Goal: Task Accomplishment & Management: Manage account settings

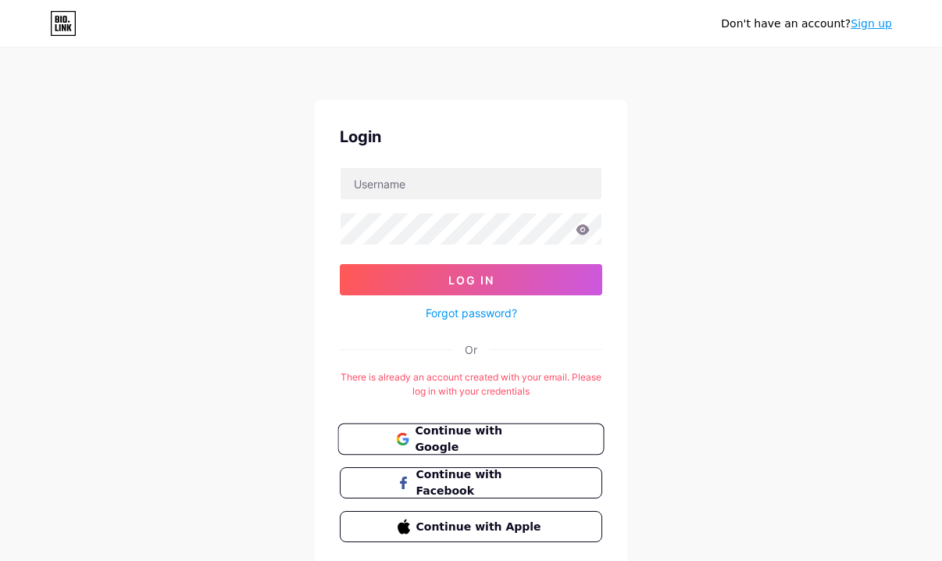
click at [519, 432] on span "Continue with Google" at bounding box center [480, 440] width 130 height 34
click at [480, 314] on link "Forgot password?" at bounding box center [471, 313] width 91 height 16
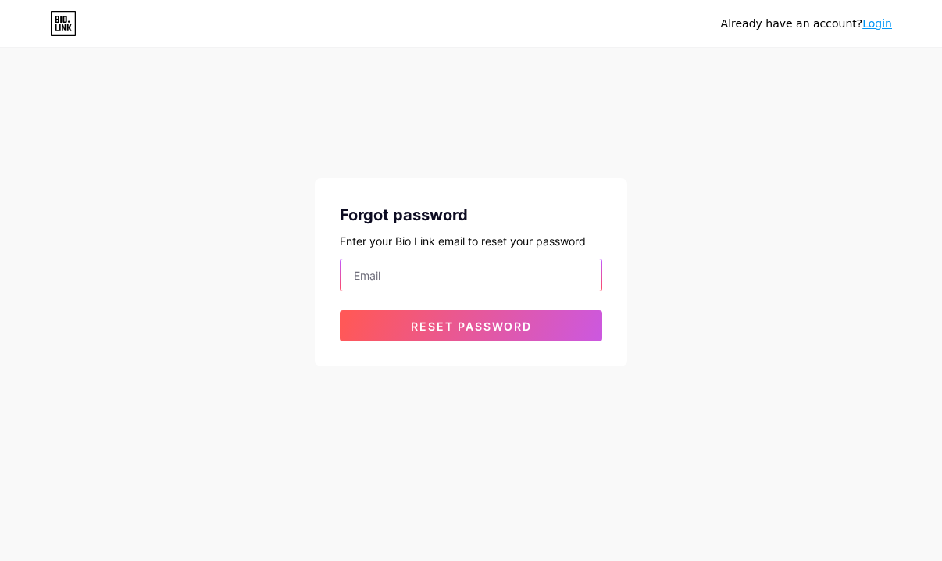
click at [454, 279] on input "email" at bounding box center [471, 274] width 261 height 31
click at [466, 277] on input "[DOMAIN_NAME][EMAIL_ADDRESS]/com" at bounding box center [471, 274] width 261 height 31
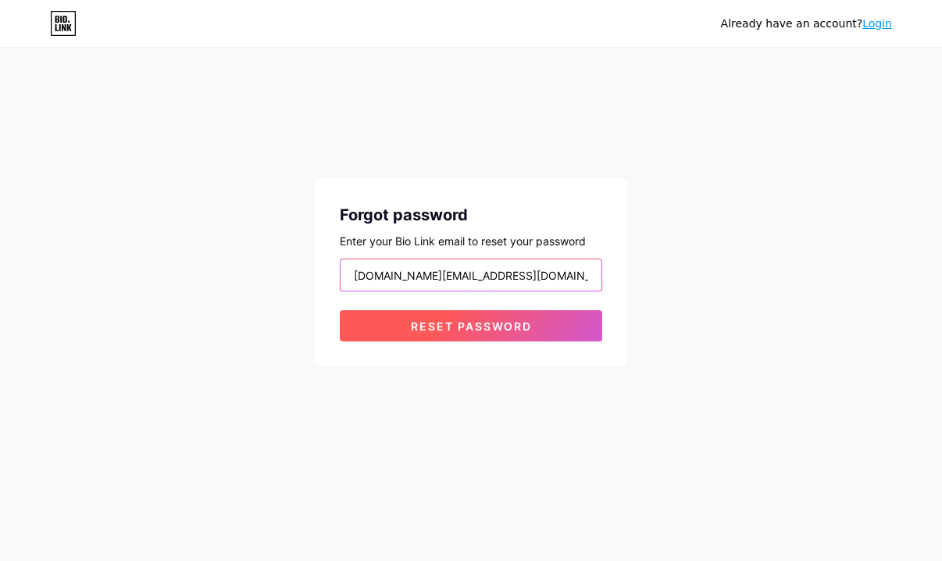
type input "[DOMAIN_NAME][EMAIL_ADDRESS][DOMAIN_NAME]"
click at [470, 341] on button "Reset password" at bounding box center [471, 325] width 262 height 31
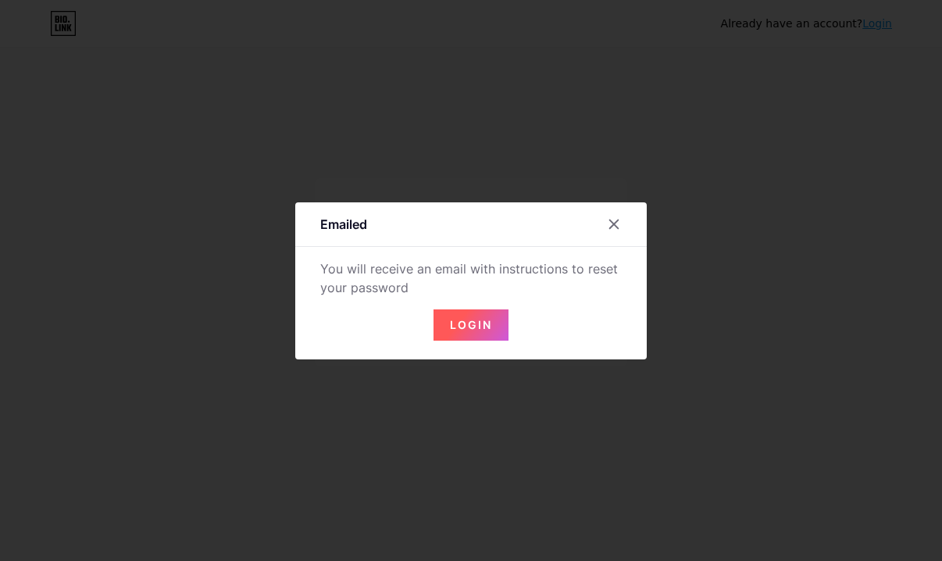
click at [476, 330] on span "Login" at bounding box center [471, 324] width 42 height 13
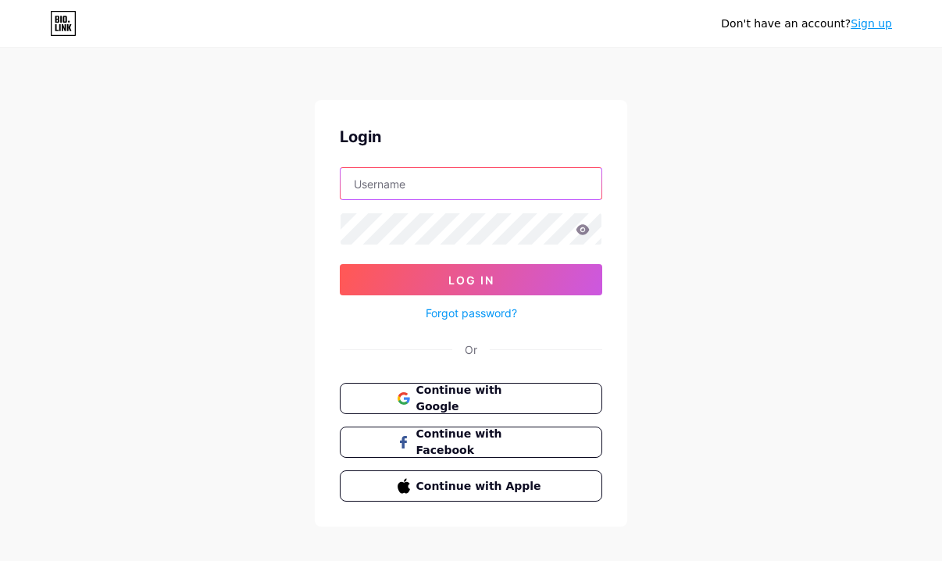
click at [488, 187] on input "text" at bounding box center [471, 183] width 261 height 31
type input "[DOMAIN_NAME][EMAIL_ADDRESS][DOMAIN_NAME]"
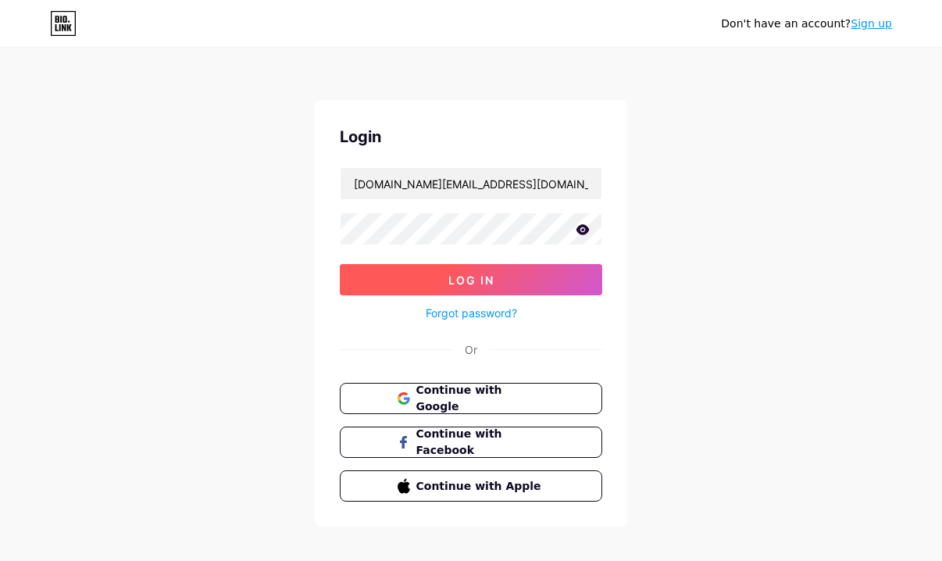
click at [484, 283] on span "Log In" at bounding box center [471, 279] width 46 height 13
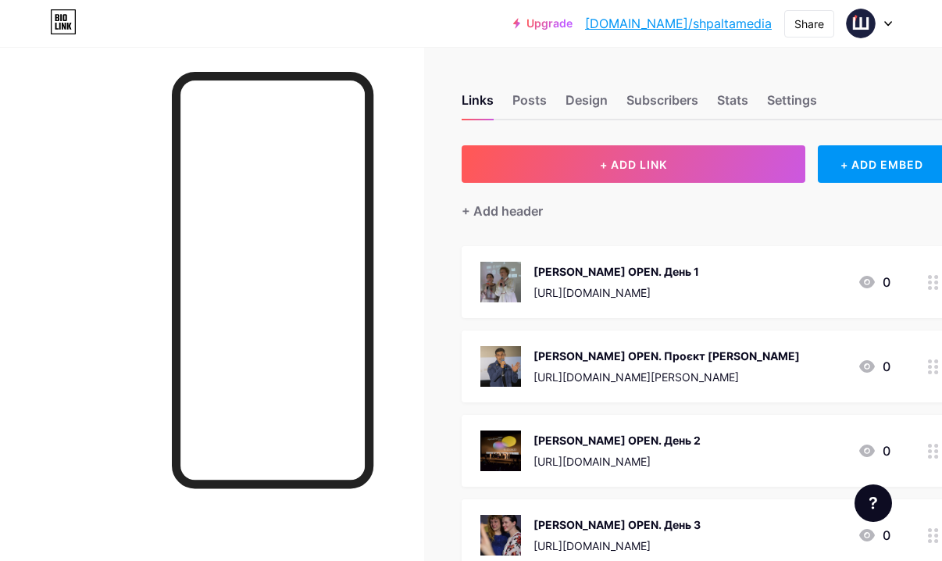
scroll to position [0, 70]
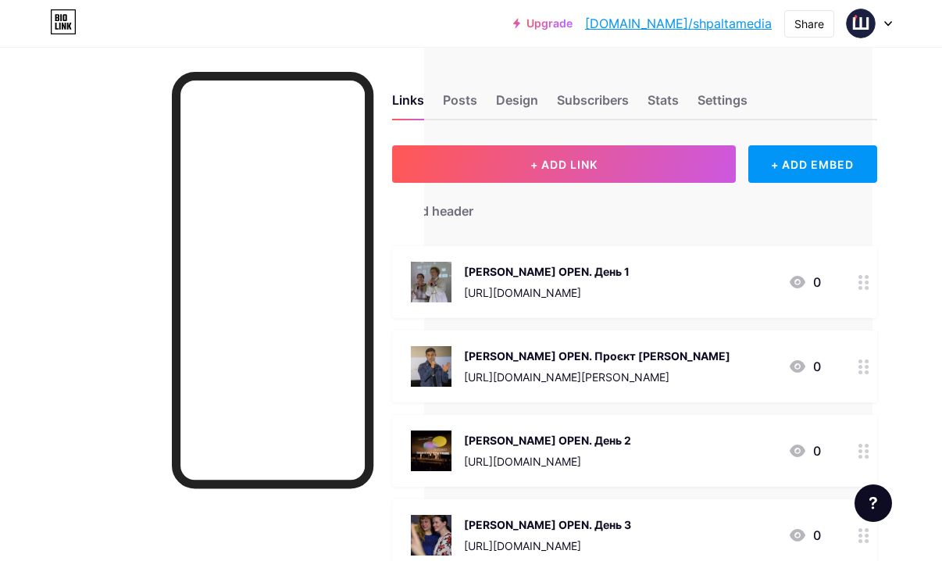
click at [630, 268] on div "Миколайчук OPEN. День 1" at bounding box center [547, 271] width 166 height 16
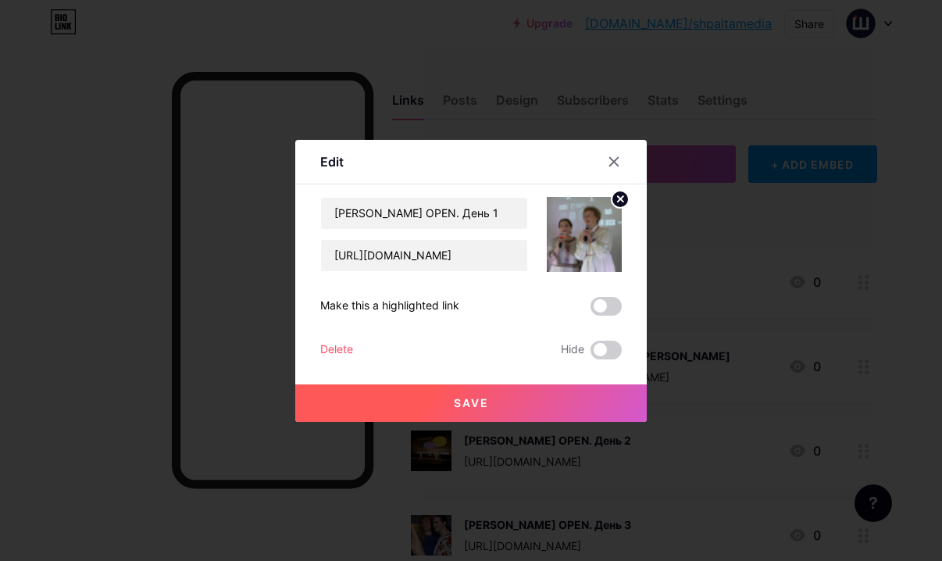
click at [359, 344] on div "Delete Hide" at bounding box center [471, 350] width 302 height 19
click at [339, 344] on div "Delete" at bounding box center [336, 350] width 33 height 19
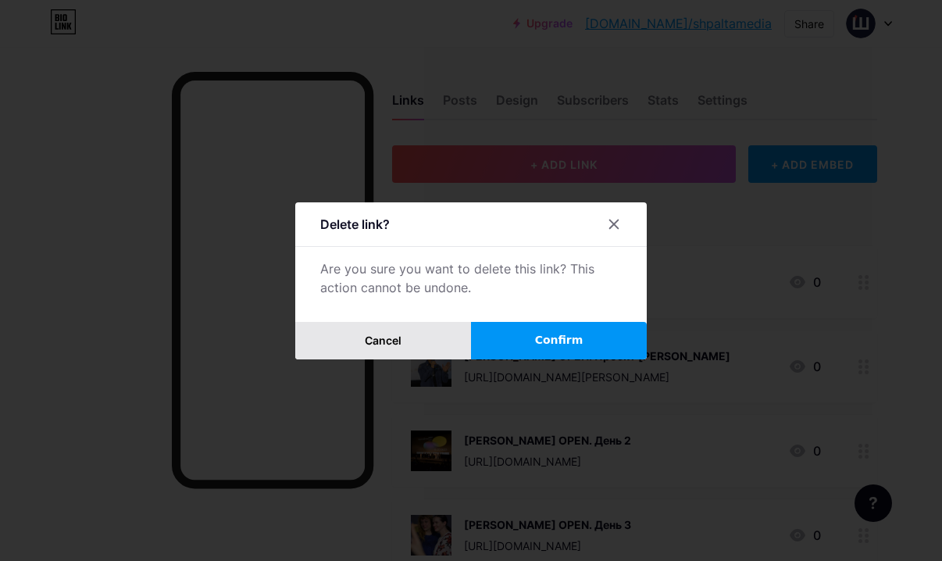
click at [454, 346] on button "Cancel" at bounding box center [383, 340] width 176 height 37
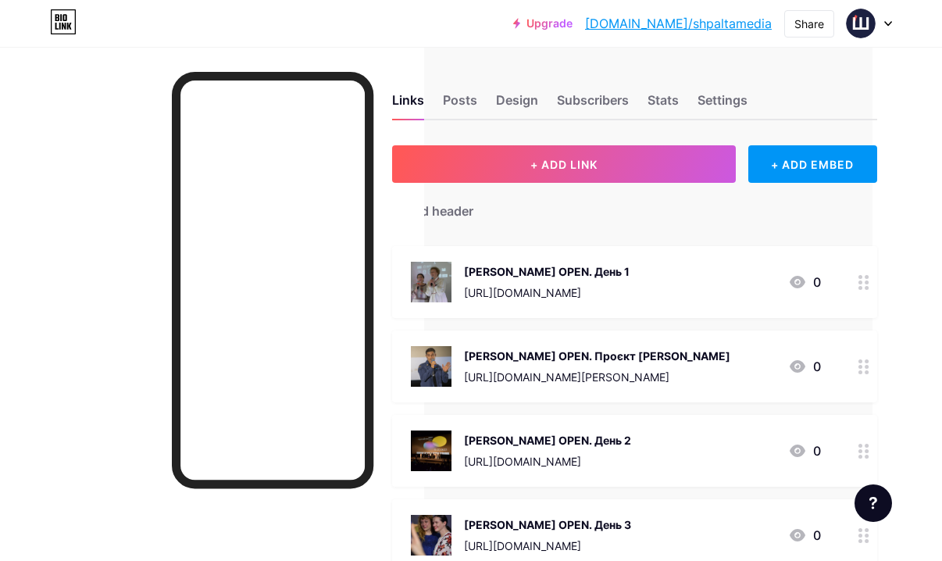
click at [862, 292] on div at bounding box center [864, 282] width 27 height 72
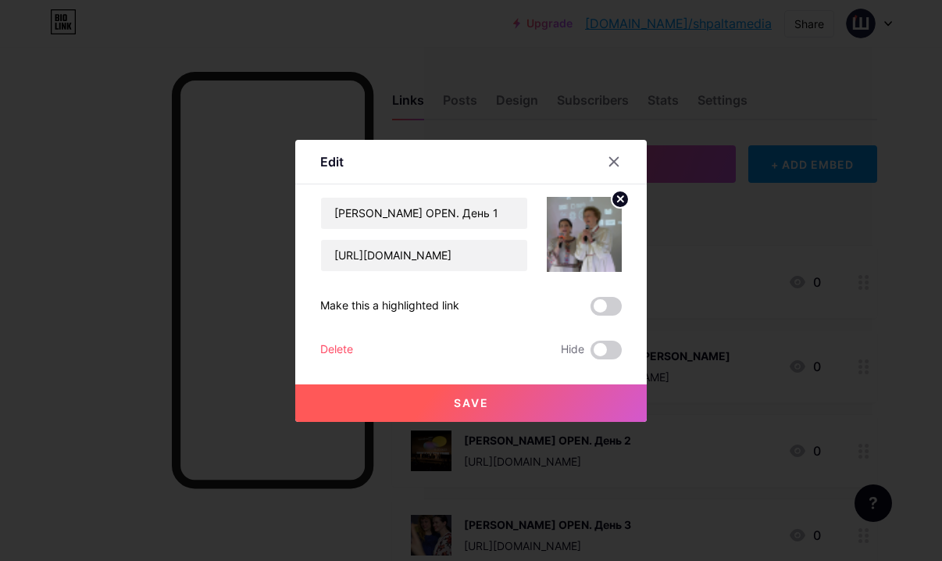
click at [344, 348] on div "Delete" at bounding box center [336, 350] width 33 height 19
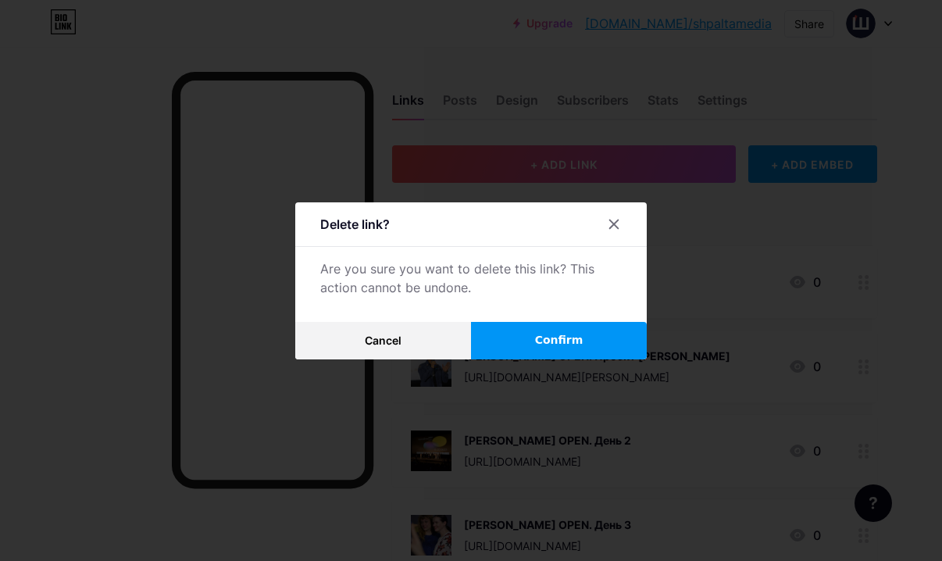
click at [535, 348] on button "Confirm" at bounding box center [559, 340] width 176 height 37
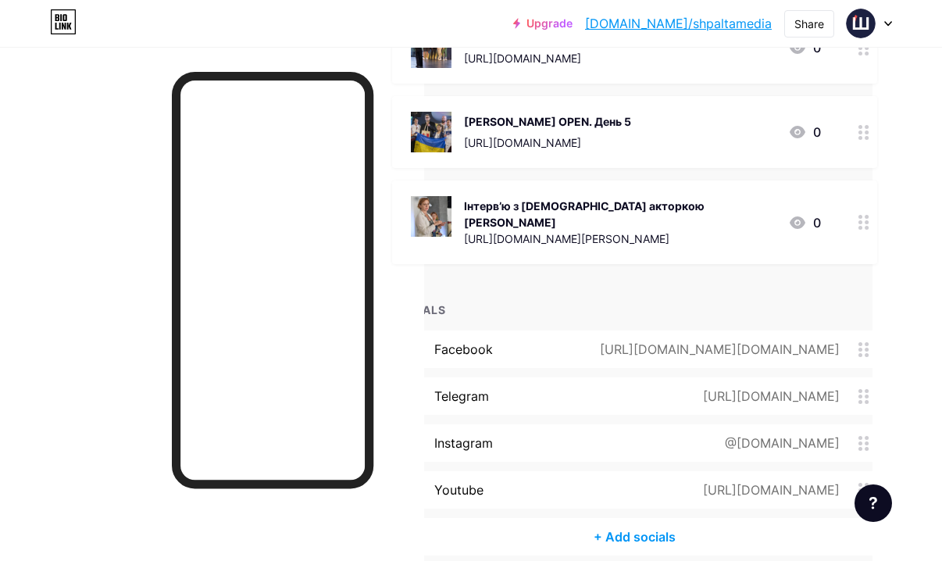
scroll to position [483, 70]
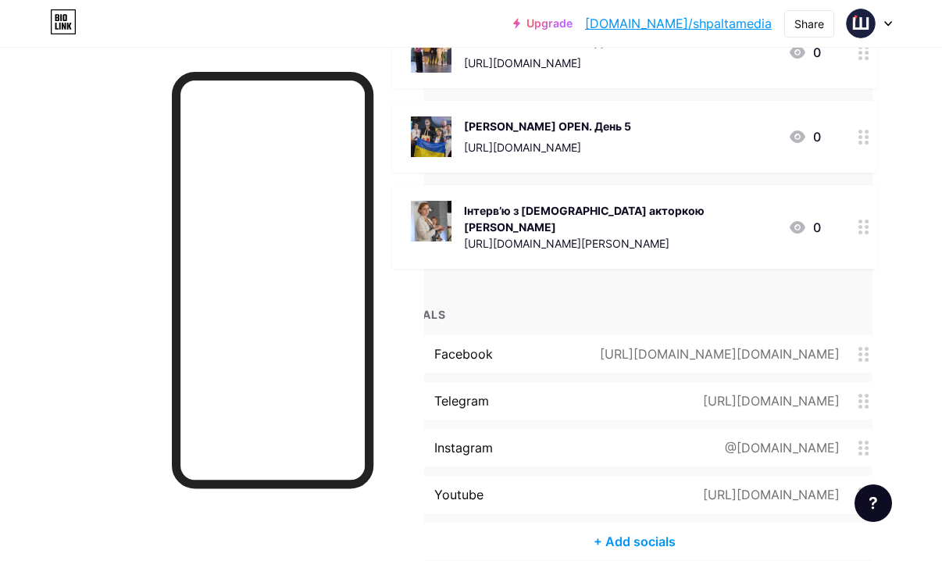
click at [865, 219] on circle at bounding box center [867, 221] width 4 height 4
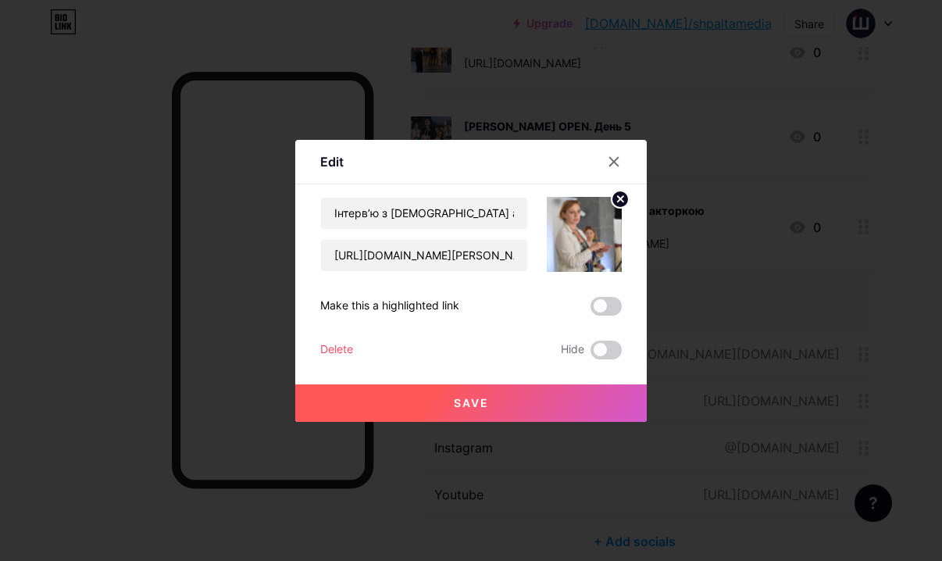
click at [341, 348] on div "Delete" at bounding box center [336, 350] width 33 height 19
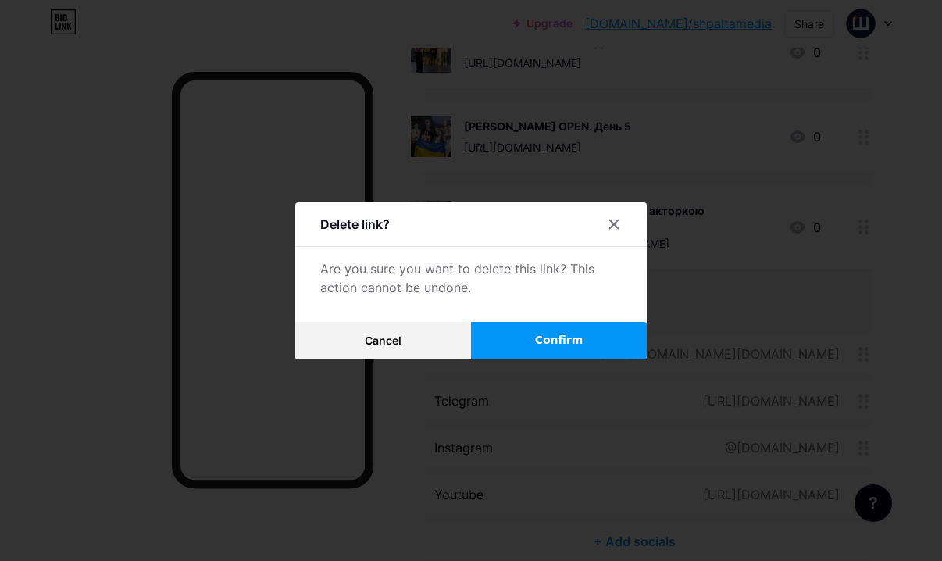
click at [592, 340] on button "Confirm" at bounding box center [559, 340] width 176 height 37
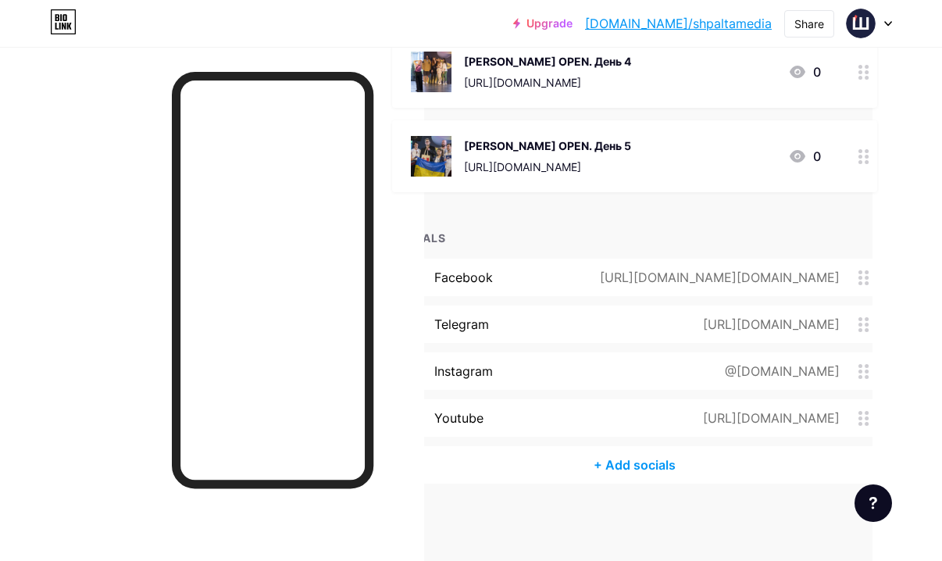
click at [631, 153] on div "Миколайчук OPEN. День 5 https://shpalta.media/2023/06/19/film-20-dniv-u-mariupo…" at bounding box center [547, 156] width 167 height 41
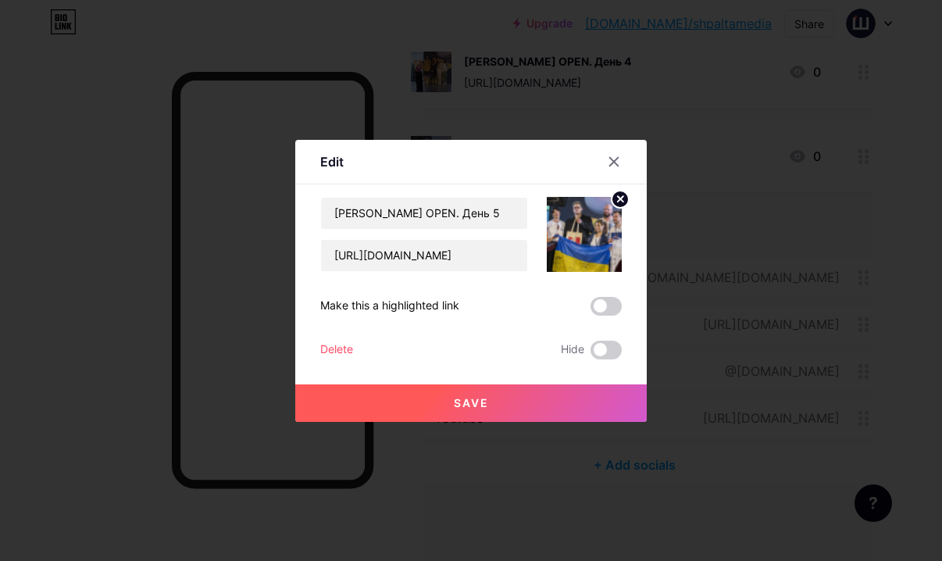
click at [353, 351] on div "Delete Hide" at bounding box center [471, 350] width 302 height 19
click at [341, 345] on div "Delete" at bounding box center [336, 350] width 33 height 19
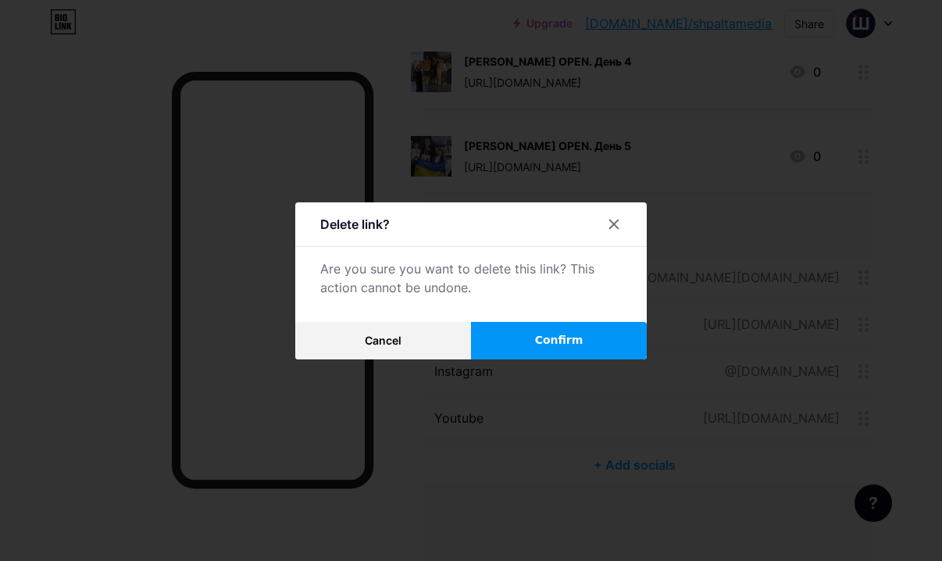
click at [538, 347] on span "Confirm" at bounding box center [559, 340] width 48 height 16
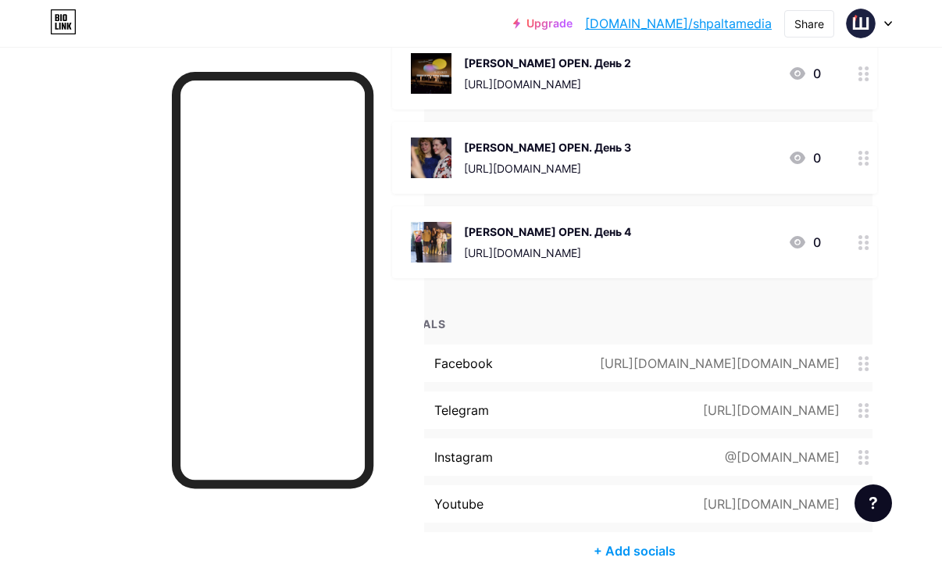
scroll to position [266, 70]
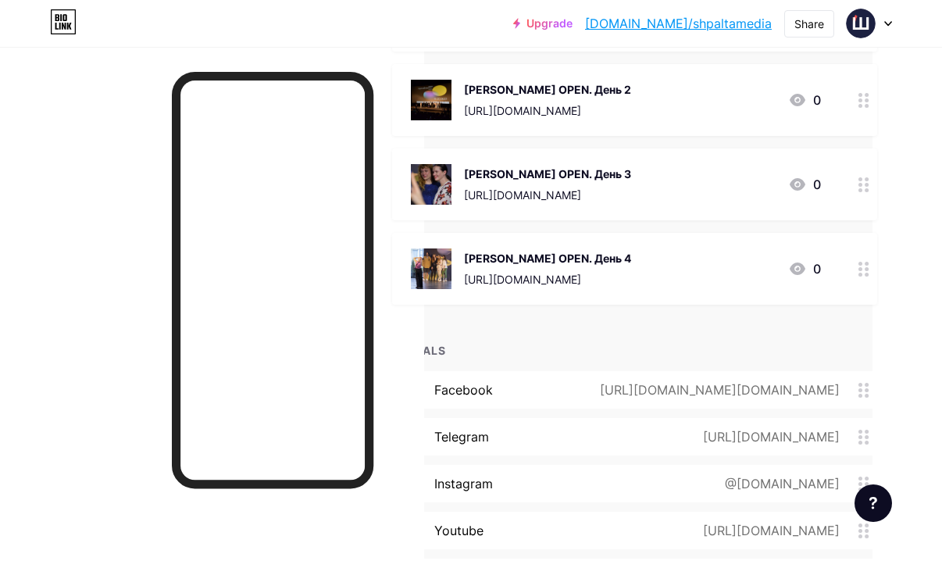
click at [631, 273] on div "https://shpalta.media/2023/06/18/italijskij-film-yakij-znimali-v-ukra%d1%96ni-m…" at bounding box center [547, 279] width 167 height 16
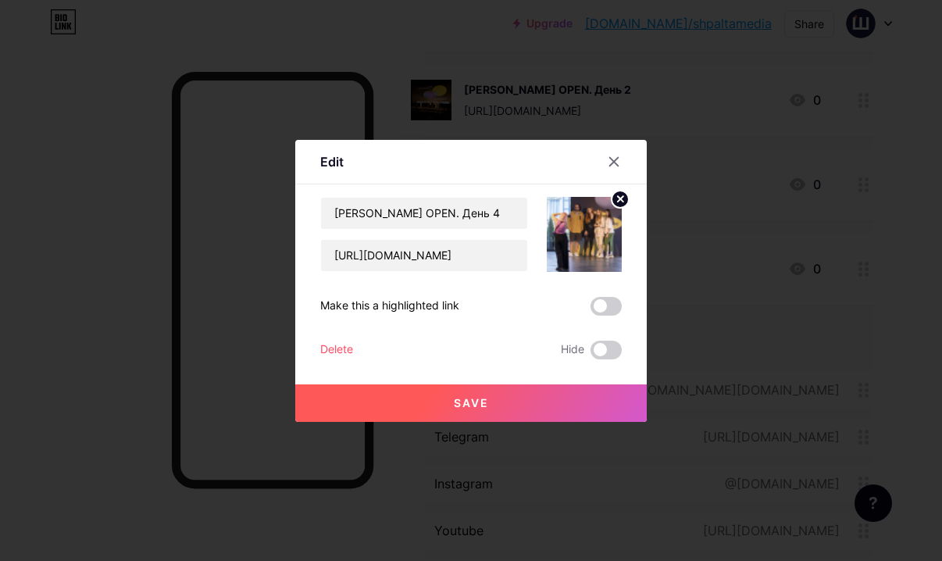
click at [344, 344] on div "Delete" at bounding box center [336, 350] width 33 height 19
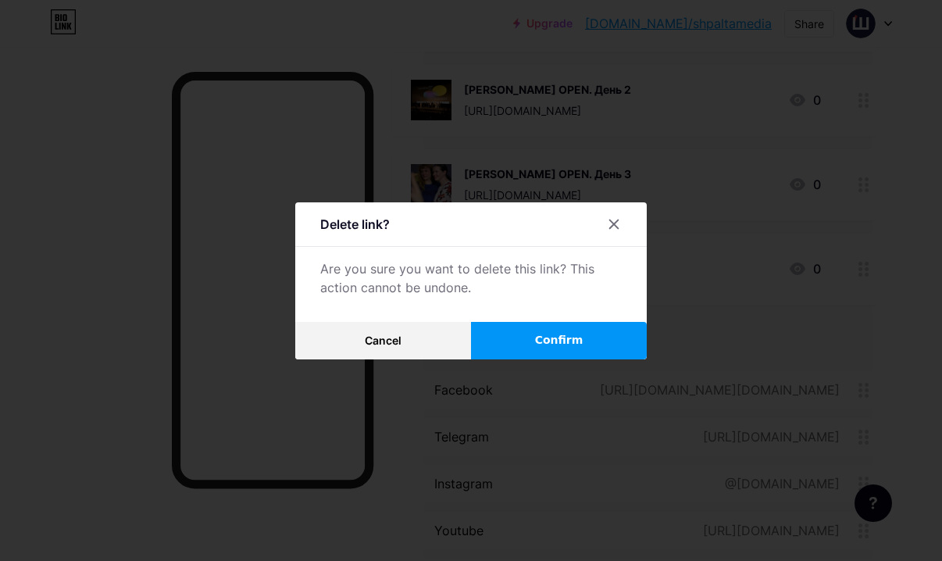
click at [548, 328] on button "Confirm" at bounding box center [559, 340] width 176 height 37
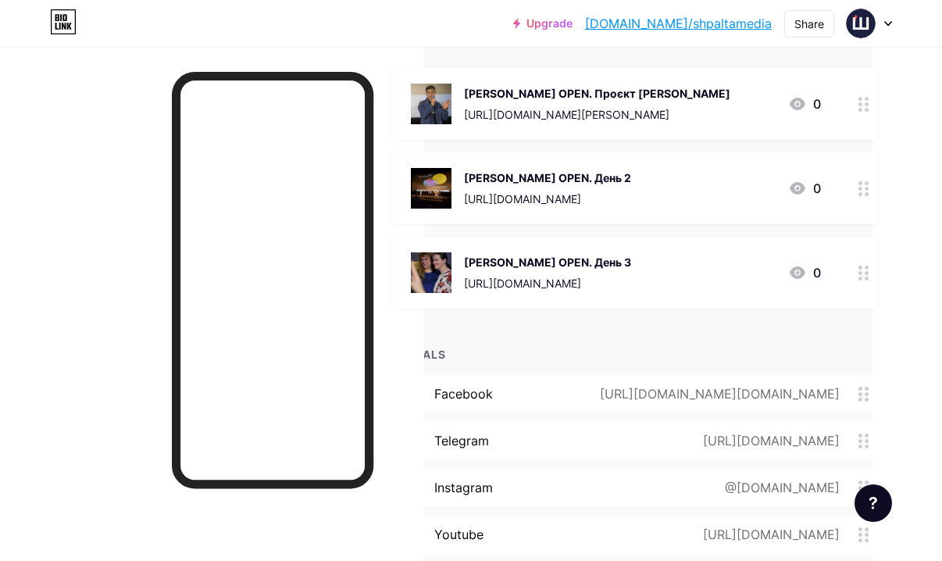
scroll to position [175, 70]
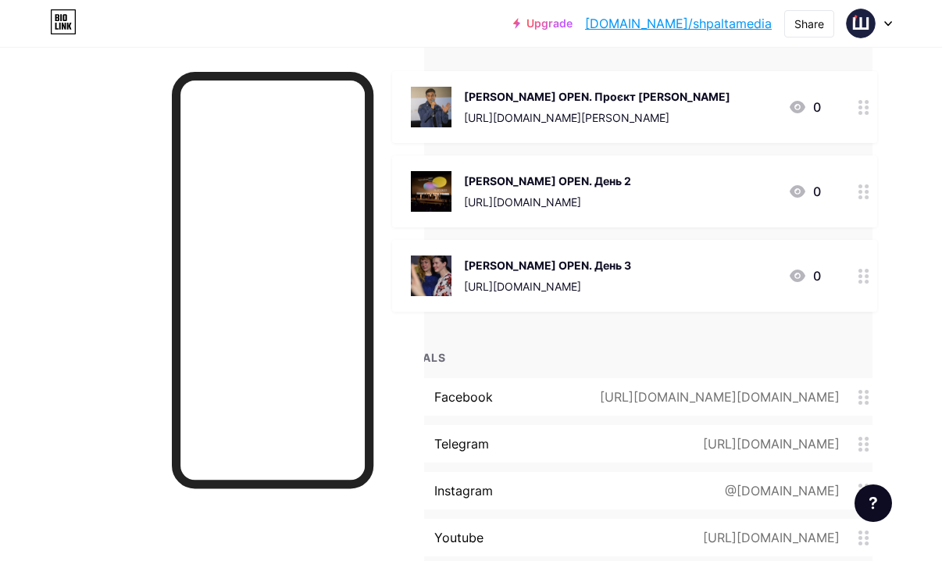
click at [631, 263] on div "Миколайчук OPEN. День 3" at bounding box center [547, 265] width 167 height 16
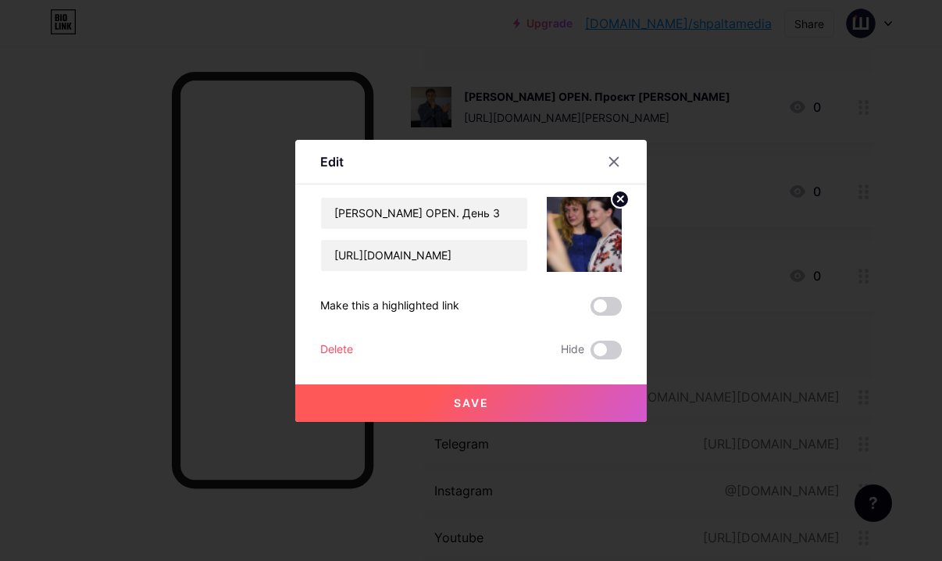
click at [337, 332] on div "Миколайчук OPEN. День 3 https://shpalta.media/2023/06/17/konkurs-korotkogo-metr…" at bounding box center [471, 278] width 302 height 162
click at [337, 344] on div "Delete" at bounding box center [336, 350] width 33 height 19
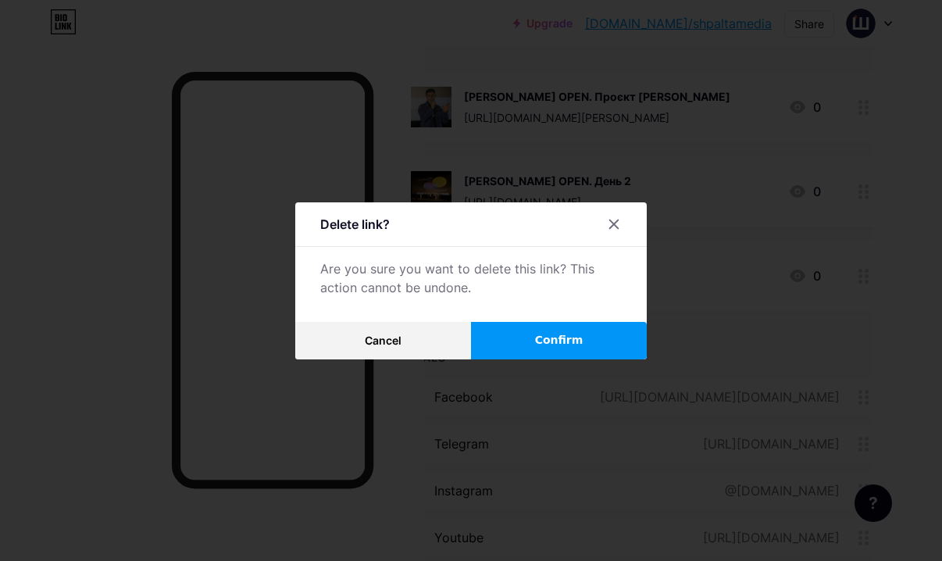
click at [546, 341] on span "Confirm" at bounding box center [559, 340] width 48 height 16
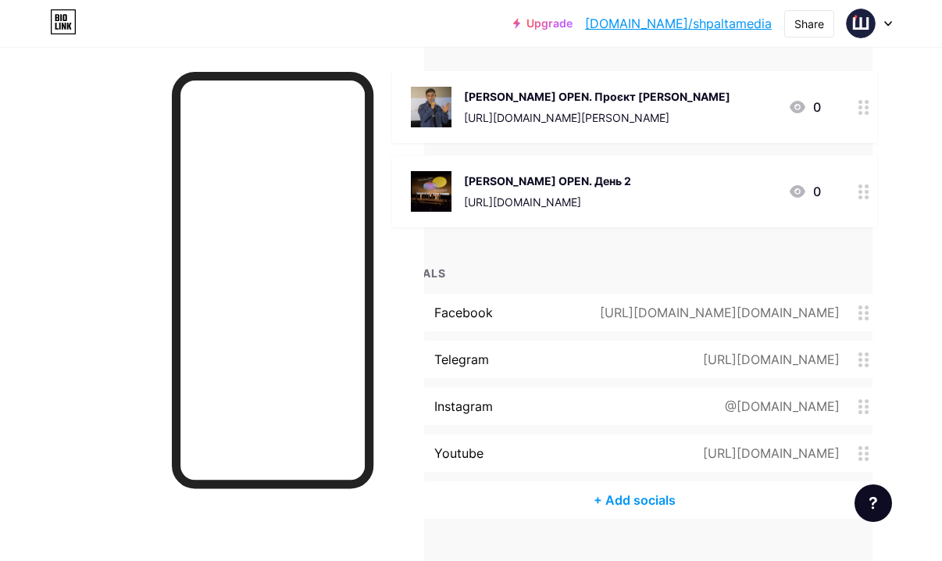
click at [651, 166] on div "Миколайчук OPEN. День 2 https://shpalta.media/2023/06/16/ceremoniya-vidkrittya-…" at bounding box center [634, 191] width 485 height 72
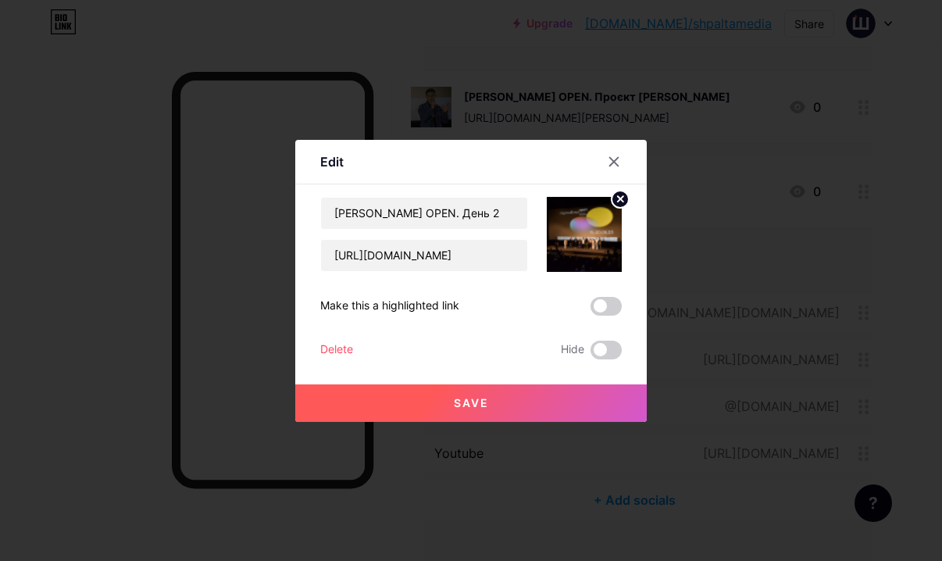
click at [332, 346] on div "Delete" at bounding box center [336, 350] width 33 height 19
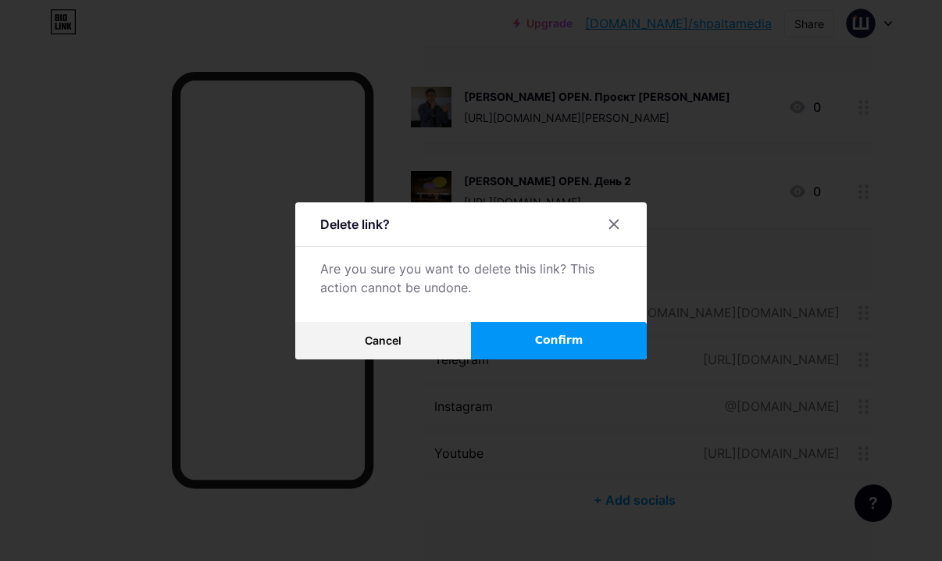
click at [542, 341] on span "Confirm" at bounding box center [559, 340] width 48 height 16
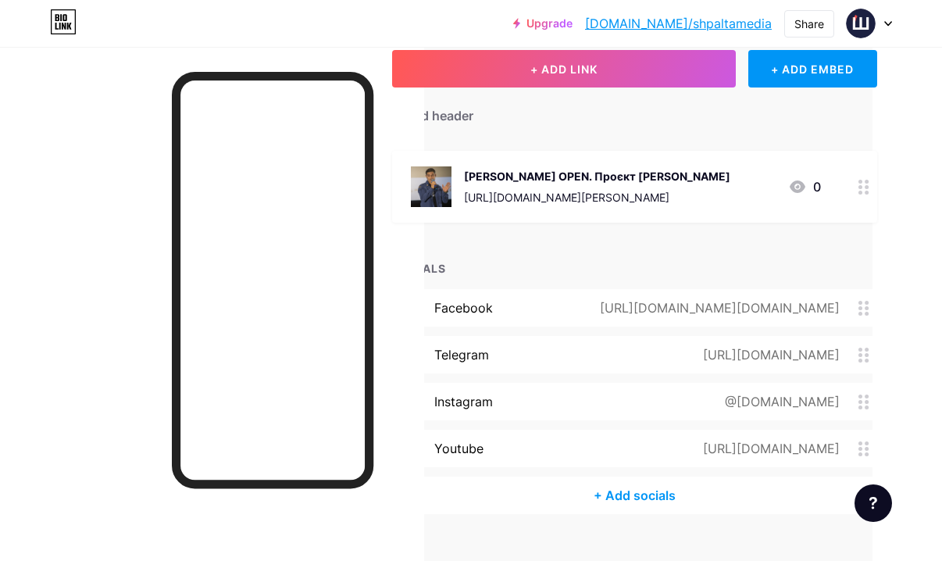
scroll to position [55, 70]
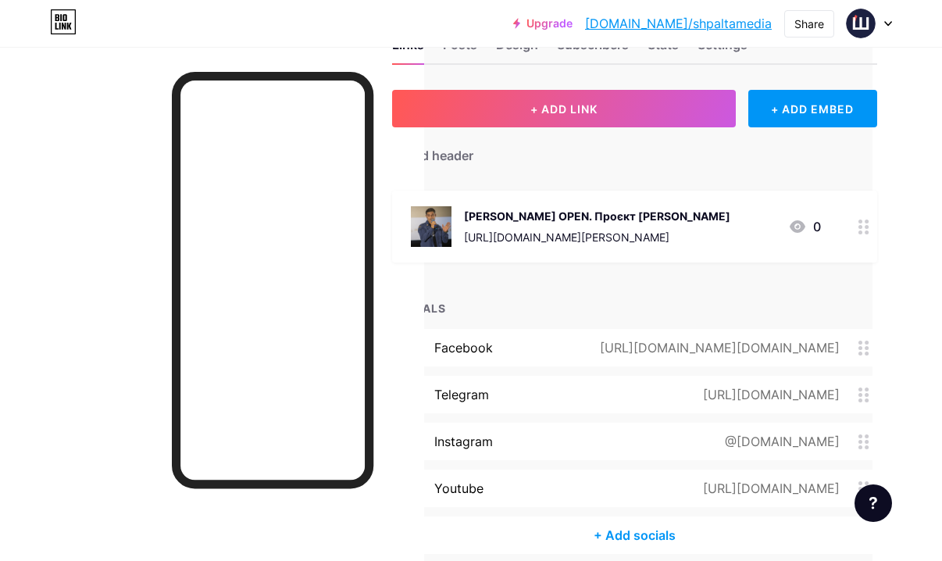
click at [719, 217] on div "Миколайчук OPEN. Проєкт Сеітаблаєва" at bounding box center [597, 216] width 266 height 16
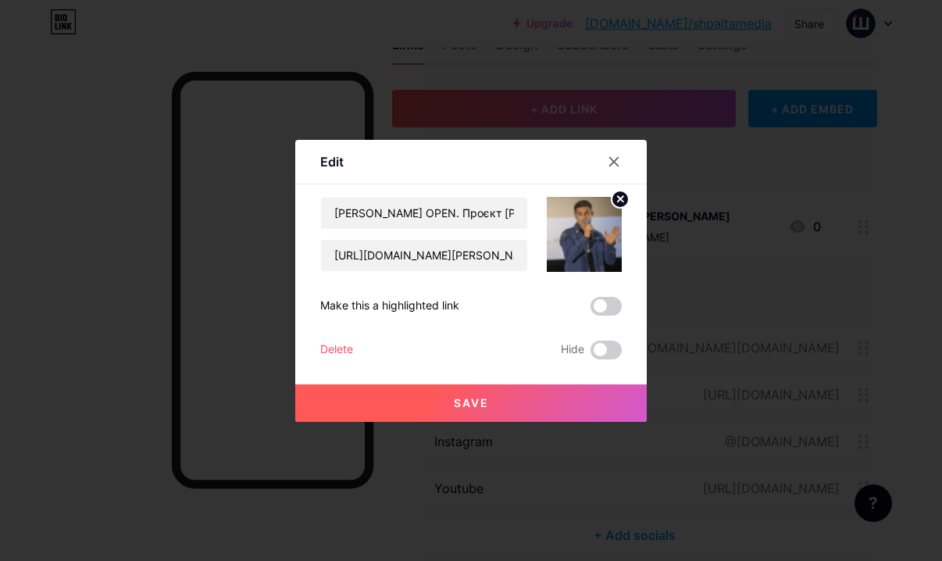
click at [343, 336] on div "Миколайчук OPEN. Проєкт Сеітаблаєва https://shpalta.media/2023/06/16/proyekt-pr…" at bounding box center [471, 278] width 302 height 162
click at [340, 347] on div "Delete" at bounding box center [336, 350] width 33 height 19
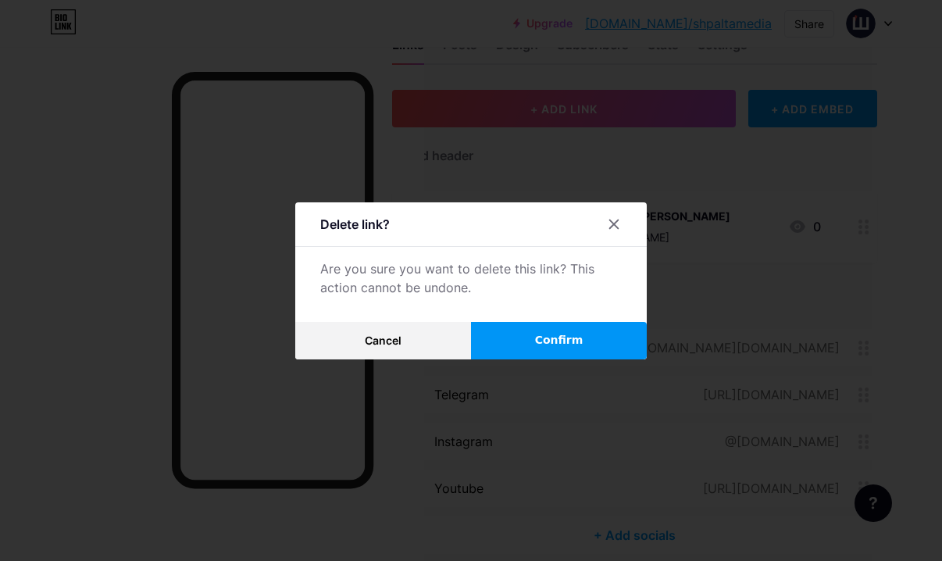
click at [507, 346] on button "Confirm" at bounding box center [559, 340] width 176 height 37
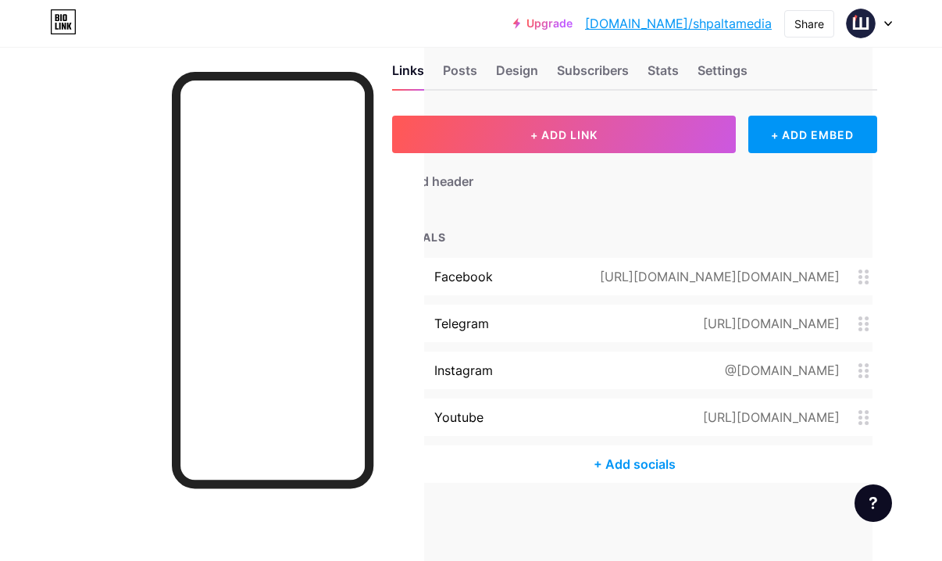
scroll to position [29, 70]
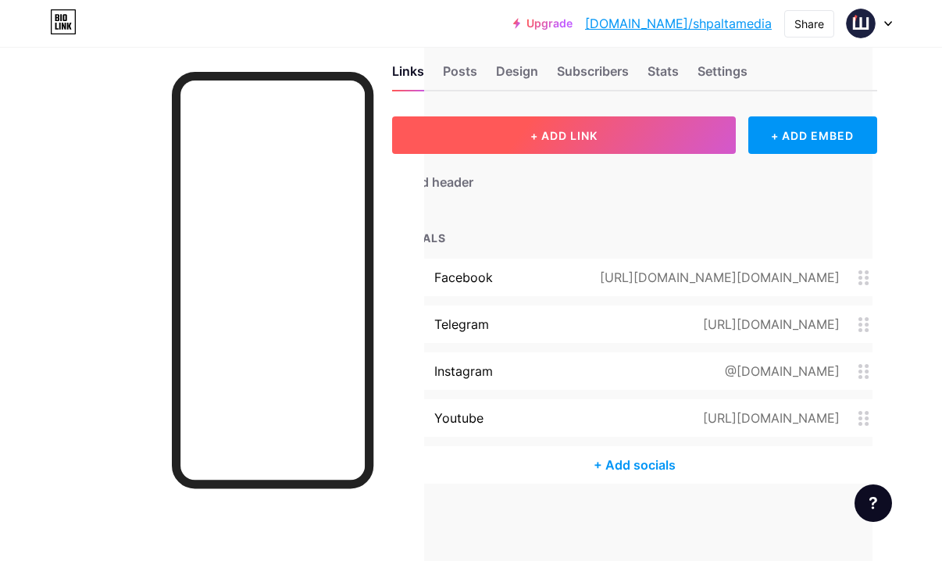
click at [533, 127] on button "+ ADD LINK" at bounding box center [564, 134] width 344 height 37
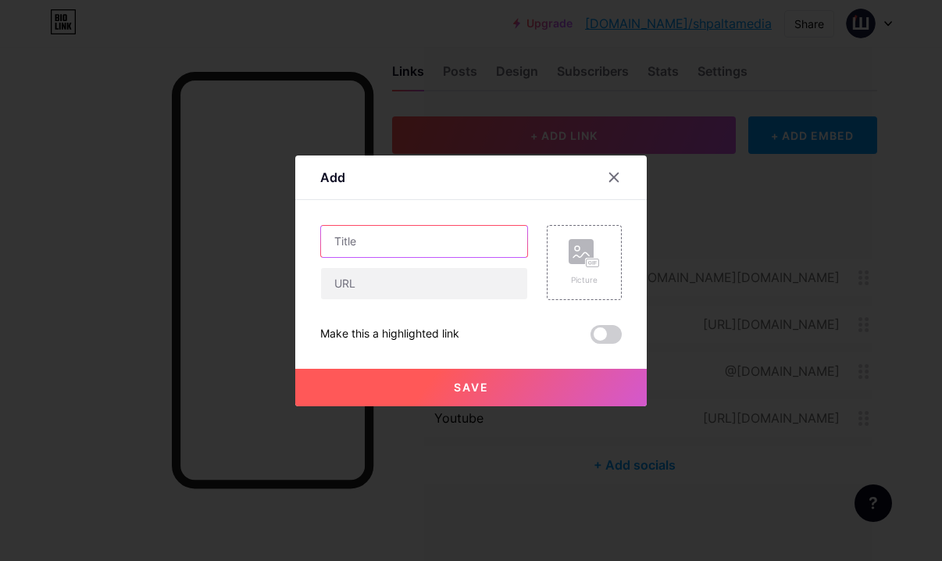
click at [398, 241] on input "text" at bounding box center [424, 241] width 206 height 31
type input "ЯК СТАТИ ЧЕРНІВЧАНИНОМ?"
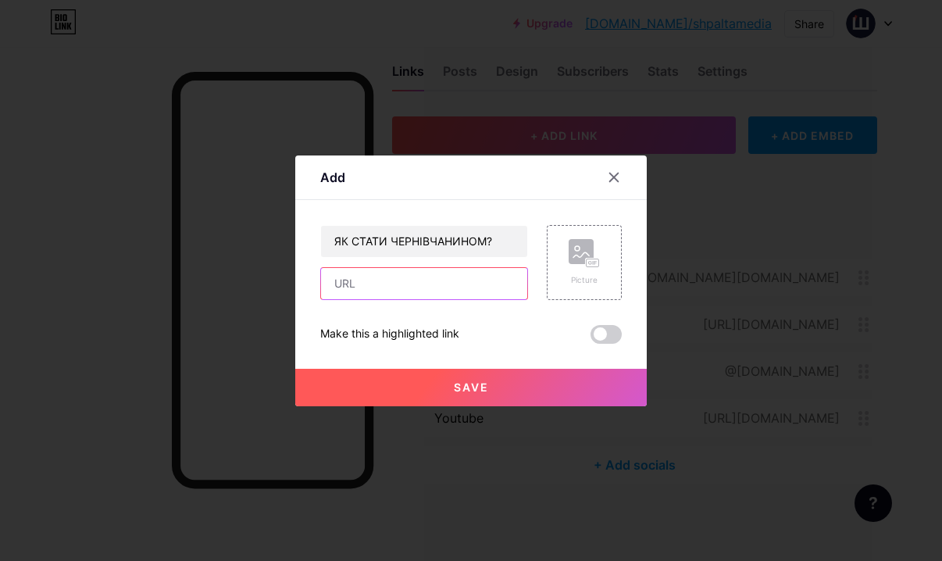
click at [436, 285] on input "text" at bounding box center [424, 283] width 206 height 31
paste input "https://www.youtube.com/watch?v=GzBHHBKajdI"
type input "https://www.youtube.com/watch?v=GzBHHBKajdI"
click at [611, 334] on span at bounding box center [606, 334] width 31 height 19
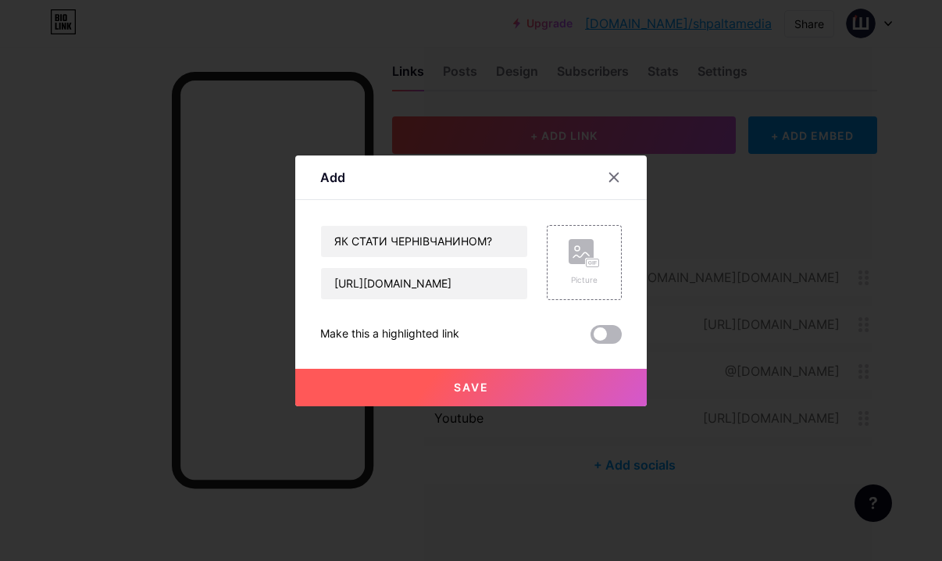
click at [591, 338] on input "checkbox" at bounding box center [591, 338] width 0 height 0
click at [496, 387] on button "Save" at bounding box center [470, 387] width 351 height 37
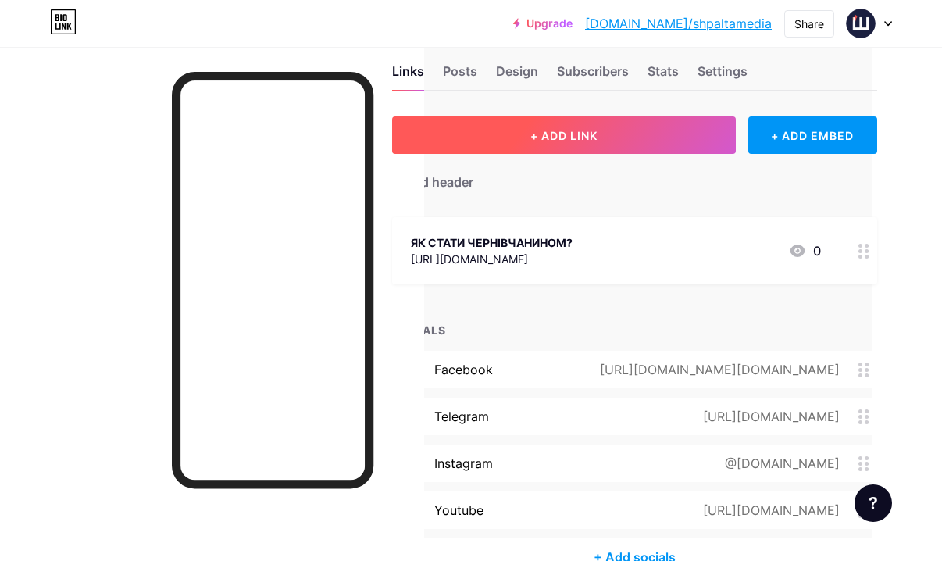
click at [558, 126] on button "+ ADD LINK" at bounding box center [564, 134] width 344 height 37
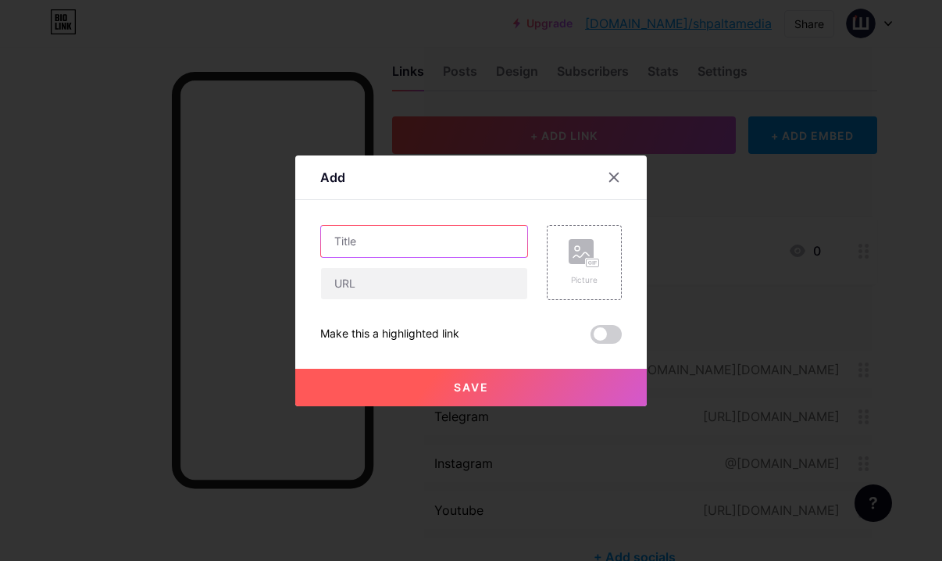
click at [416, 248] on input "text" at bounding box center [424, 241] width 206 height 31
click at [361, 246] on input "ВІД КУХАРЯ ДО ПІХОТИНЦЯ | історія Андрія Проціва" at bounding box center [424, 241] width 206 height 31
click at [387, 241] on input "ВІД КУХАРЯ ДО ПІХОТИНЦЯ | історія Андрія Проціва" at bounding box center [424, 241] width 206 height 31
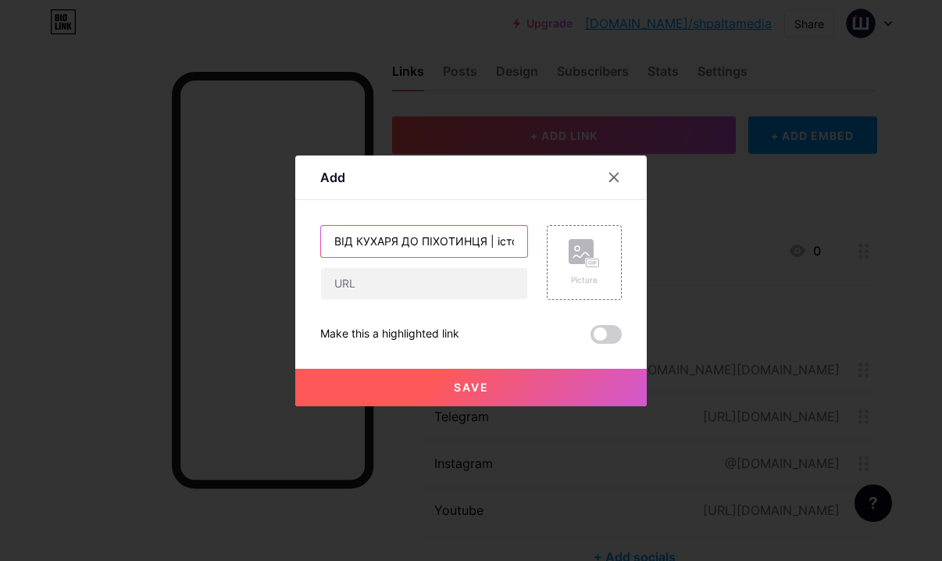
click at [484, 239] on input "ВІД КУХАРЯ ДО ПІХОТИНЦЯ | історія Андрія Проціва" at bounding box center [424, 241] width 206 height 31
type input "Від кухаря до піхотинця | історія Андрія Проціва"
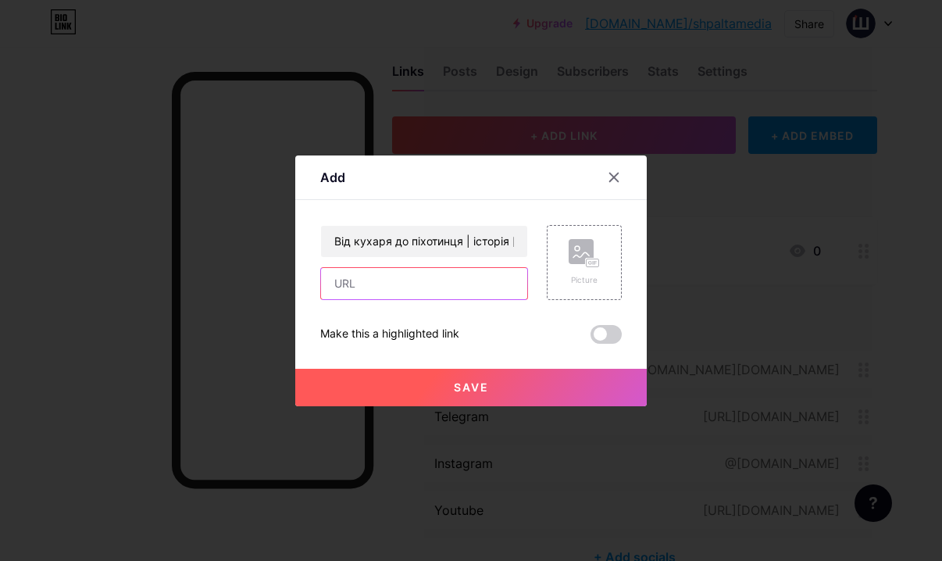
click at [469, 289] on input "text" at bounding box center [424, 283] width 206 height 31
paste input "https://www.youtube.com/watch?v=iDZTj7VFl2I"
type input "https://www.youtube.com/watch?v=iDZTj7VFl2I"
click at [609, 331] on span at bounding box center [606, 334] width 31 height 19
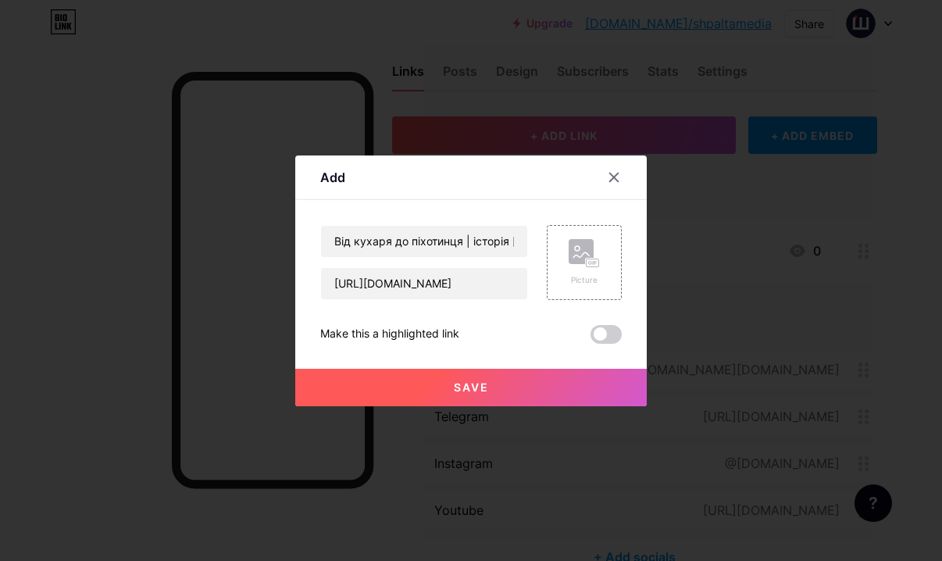
scroll to position [0, 0]
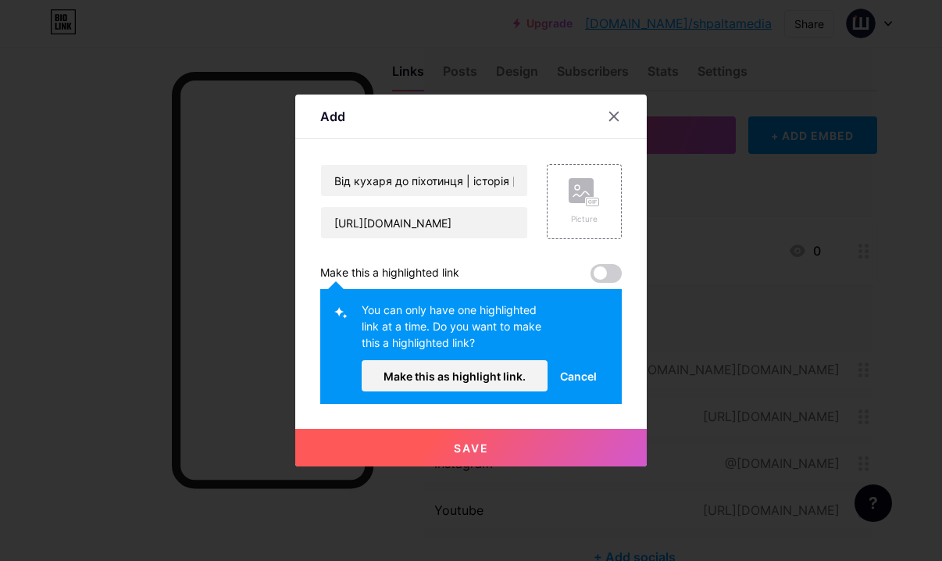
click at [616, 277] on span at bounding box center [606, 273] width 31 height 19
click at [610, 269] on span at bounding box center [606, 273] width 31 height 19
drag, startPoint x: 601, startPoint y: 274, endPoint x: 615, endPoint y: 274, distance: 14.1
click at [615, 274] on span at bounding box center [606, 273] width 31 height 19
click at [566, 374] on span "Cancel" at bounding box center [578, 376] width 37 height 16
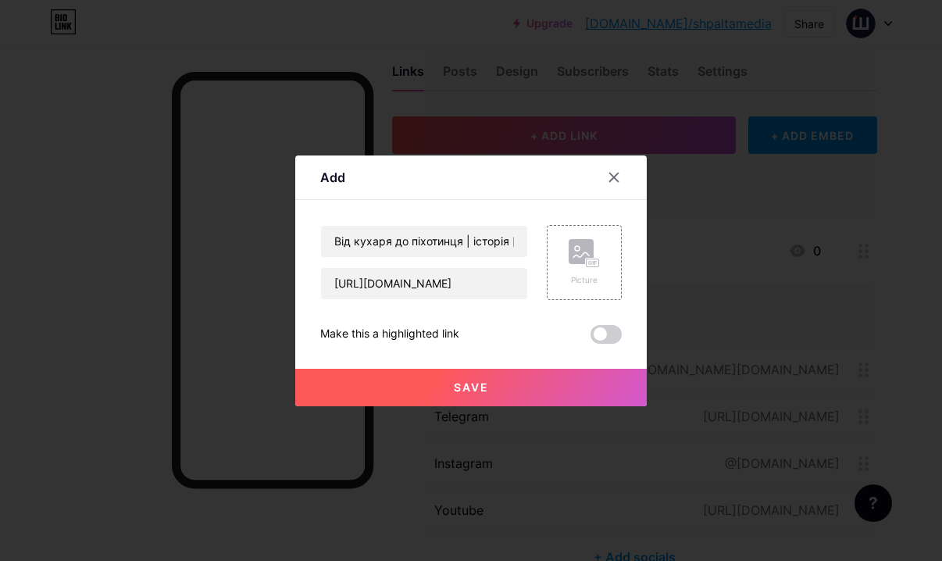
click at [504, 384] on button "Save" at bounding box center [470, 387] width 351 height 37
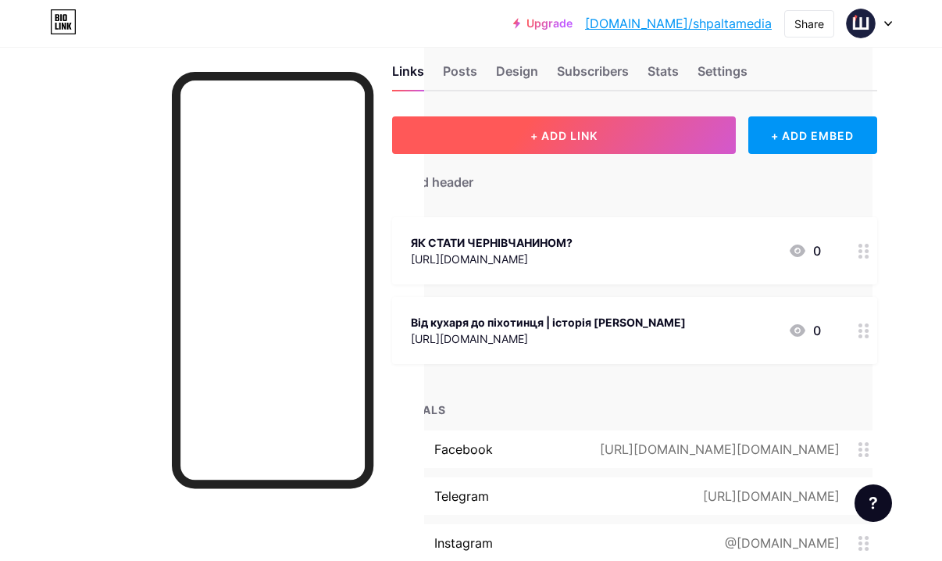
click at [476, 130] on button "+ ADD LINK" at bounding box center [564, 134] width 344 height 37
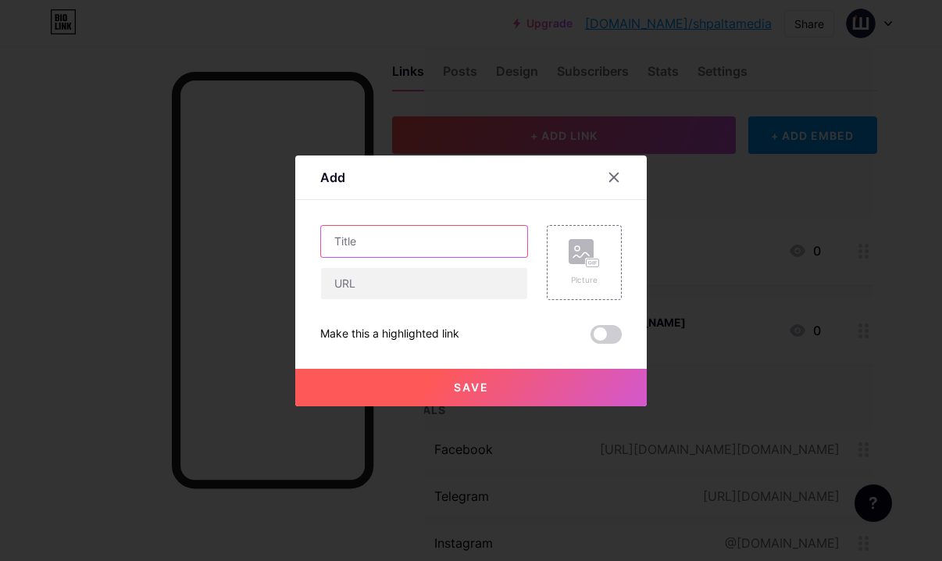
click at [416, 243] on input "text" at bounding box center [424, 241] width 206 height 31
paste input "КУРСЬКА ОПЕРАЦІЯ | Ігор Боксер Сорока | 82-га бригада"
type input "КУРСЬКА ОПЕРАЦІЯ | Ігор Боксер Сорока | 82-га бригада"
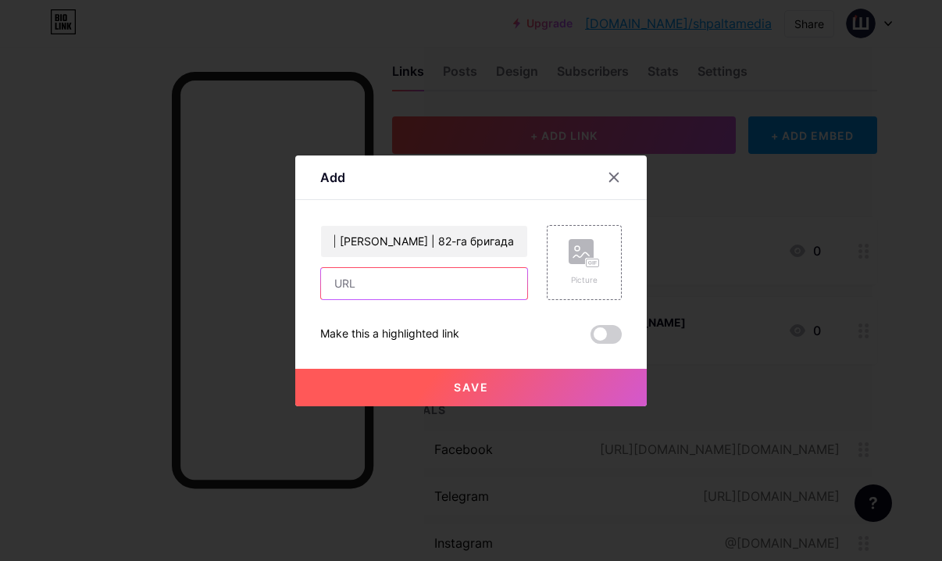
click at [471, 268] on input "text" at bounding box center [424, 283] width 206 height 31
paste input "https://www.youtube.com/watch?v=3rk-kEMKElk&t=9s"
type input "https://www.youtube.com/watch?v=3rk-kEMKElk&t=9s"
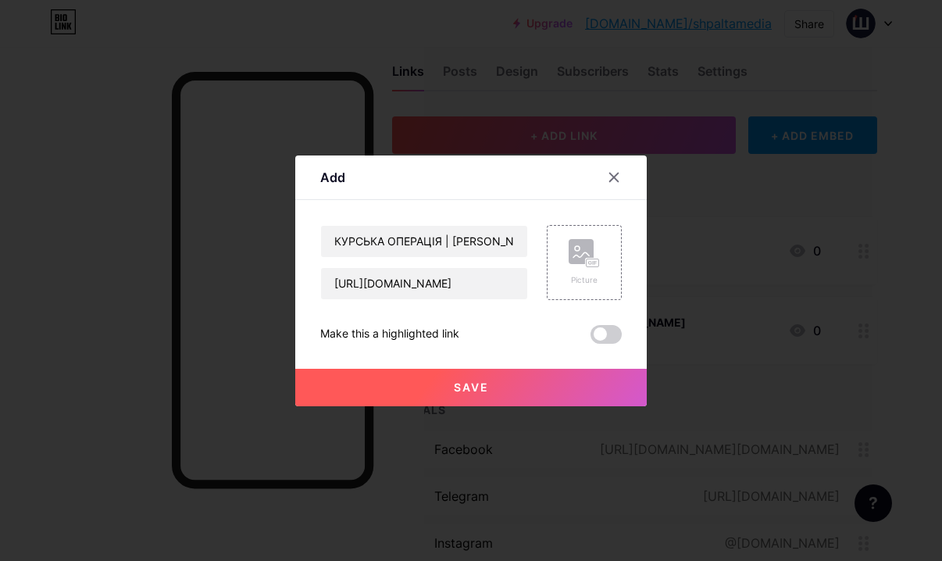
click at [570, 382] on button "Save" at bounding box center [470, 387] width 351 height 37
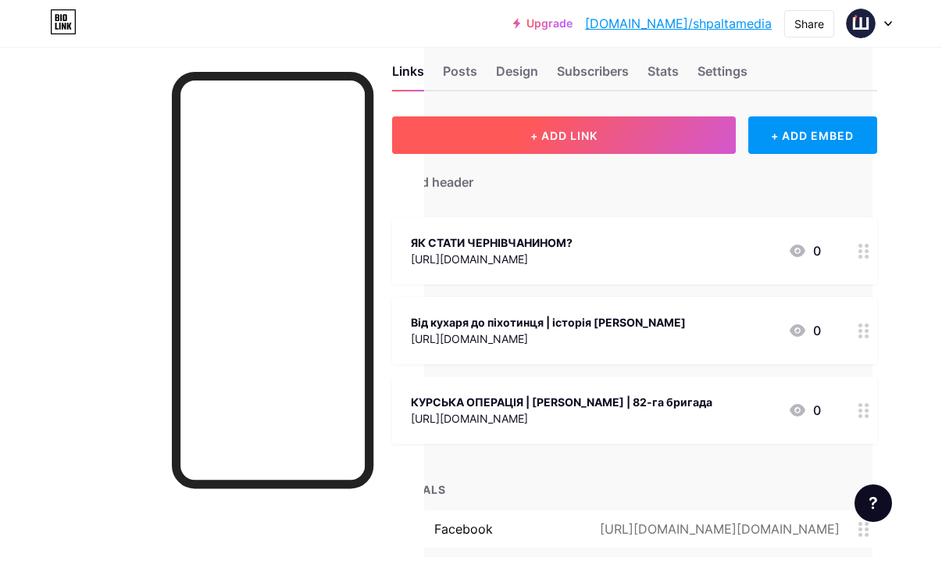
click at [505, 126] on button "+ ADD LINK" at bounding box center [564, 134] width 344 height 37
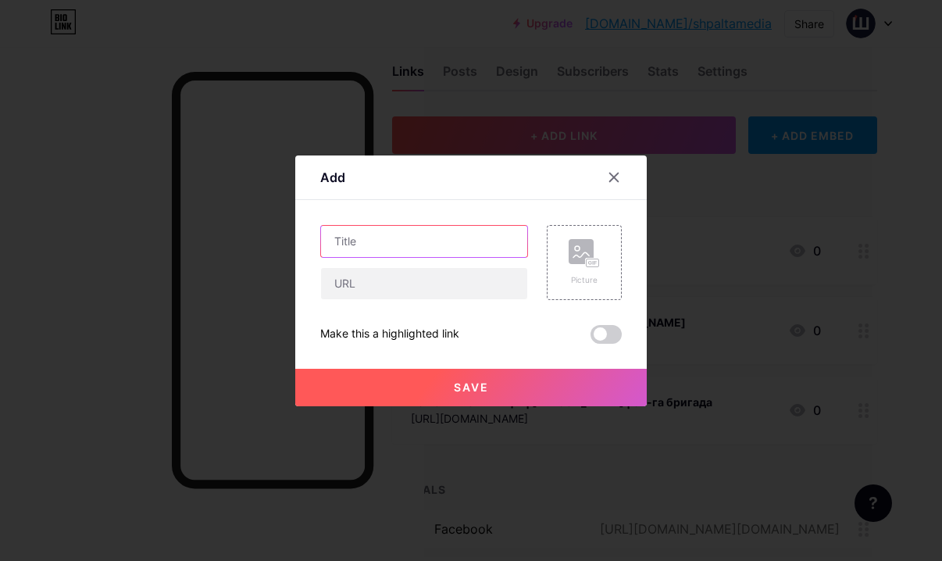
click at [396, 245] on input "text" at bounding box center [424, 241] width 206 height 31
paste input "спогади про буковинську модельєрку Аллу Дутковську"
click at [416, 239] on input "спогади про буковинську модельєрку Аллу Дутковську" at bounding box center [424, 241] width 206 height 31
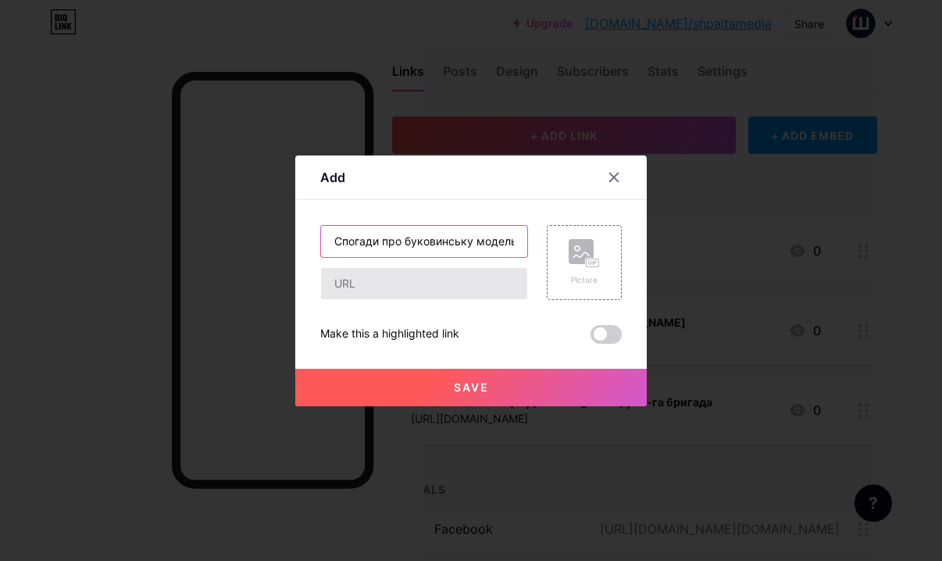
type input "Спогади про буковинську модельєрку Аллу Дутковську"
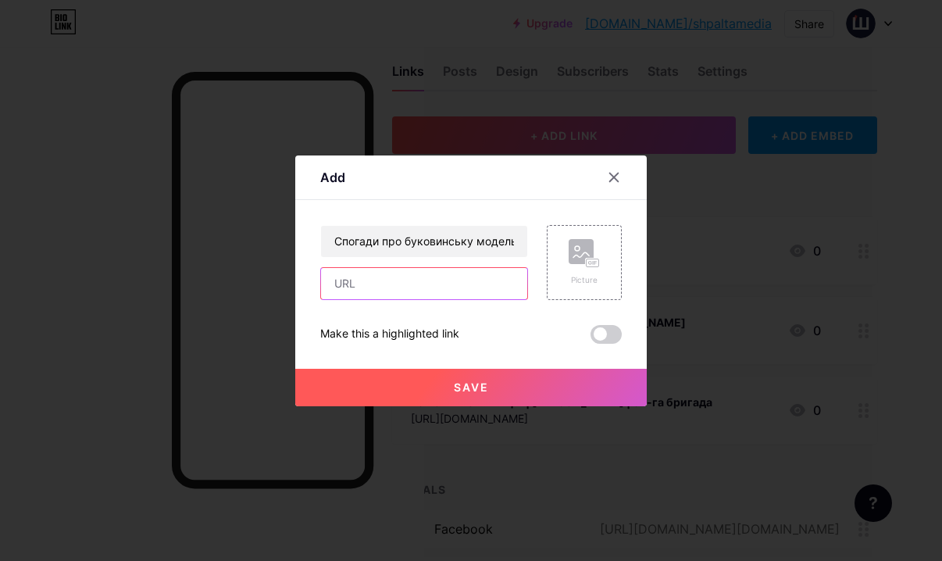
click at [455, 270] on input "text" at bounding box center [424, 283] width 206 height 31
paste input "https://shpalta.media/2025/08/04/spochatku-glyadach-zorovo-sprijmaye-artista-a-…"
type input "https://shpalta.media/2025/08/04/spochatku-glyadach-zorovo-sprijmaye-artista-a-…"
click at [577, 258] on rect at bounding box center [581, 251] width 25 height 25
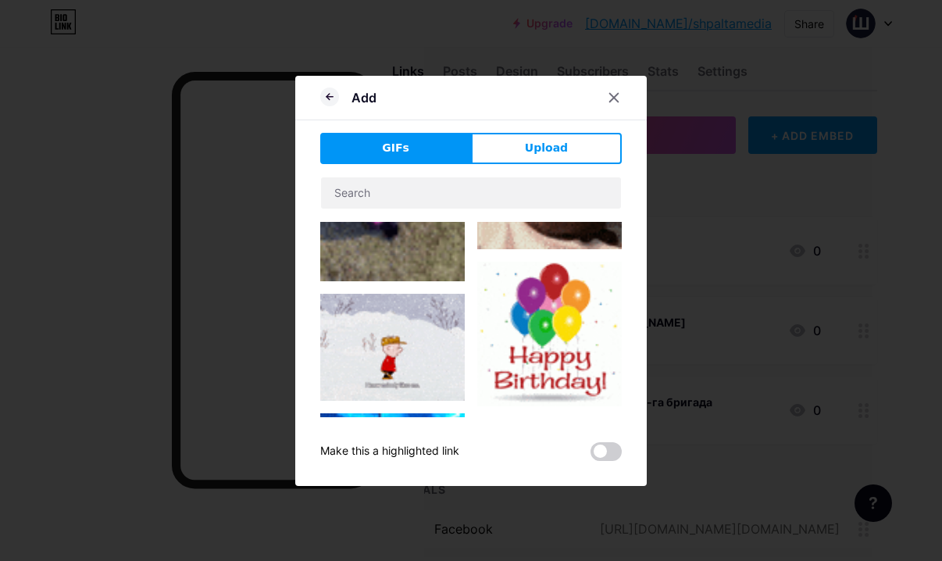
scroll to position [723, 0]
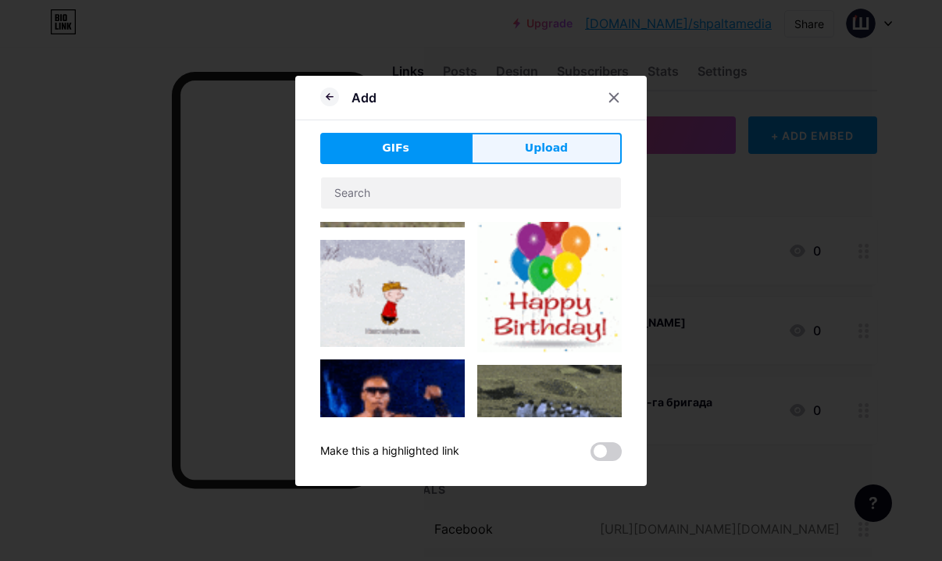
click at [541, 152] on span "Upload" at bounding box center [546, 148] width 43 height 16
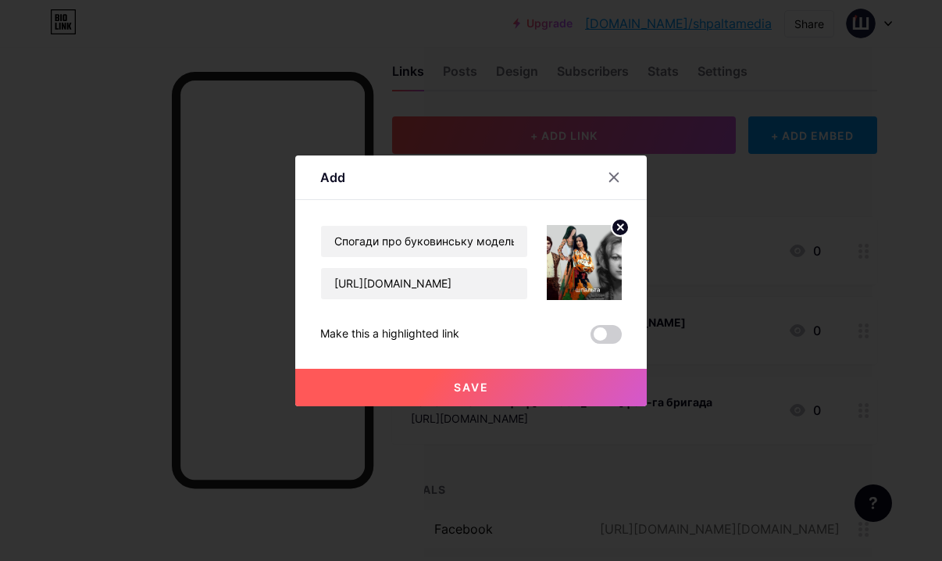
click at [594, 263] on img at bounding box center [584, 262] width 75 height 75
click at [623, 224] on icon at bounding box center [620, 226] width 5 height 5
click at [618, 177] on icon at bounding box center [614, 177] width 12 height 12
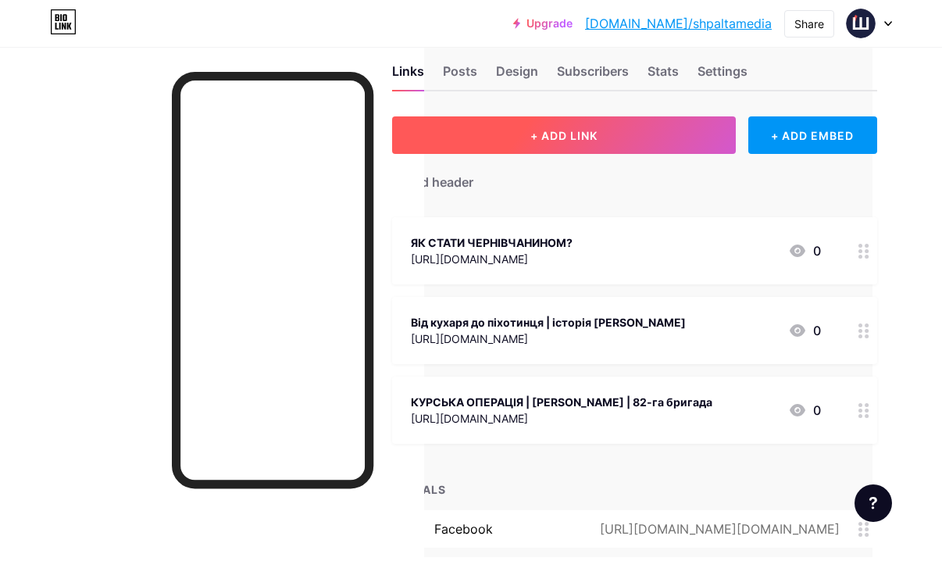
click at [616, 134] on button "+ ADD LINK" at bounding box center [564, 134] width 344 height 37
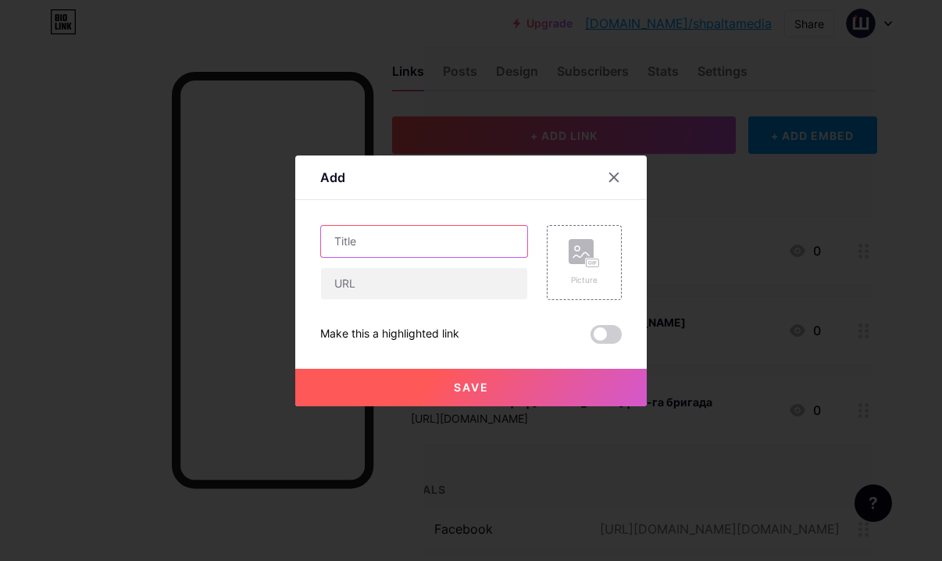
click at [472, 242] on input "text" at bounding box center [424, 241] width 206 height 31
paste input "https://shpalta.media/2025/08/04/spochatku-glyadach-zorovo-sprijmaye-artista-a-…"
type input "https://shpalta.media/2025/08/04/spochatku-glyadach-zorovo-sprijmaye-artista-a-…"
click at [472, 242] on input "https://shpalta.media/2025/08/04/spochatku-glyadach-zorovo-sprijmaye-artista-a-…" at bounding box center [424, 241] width 206 height 31
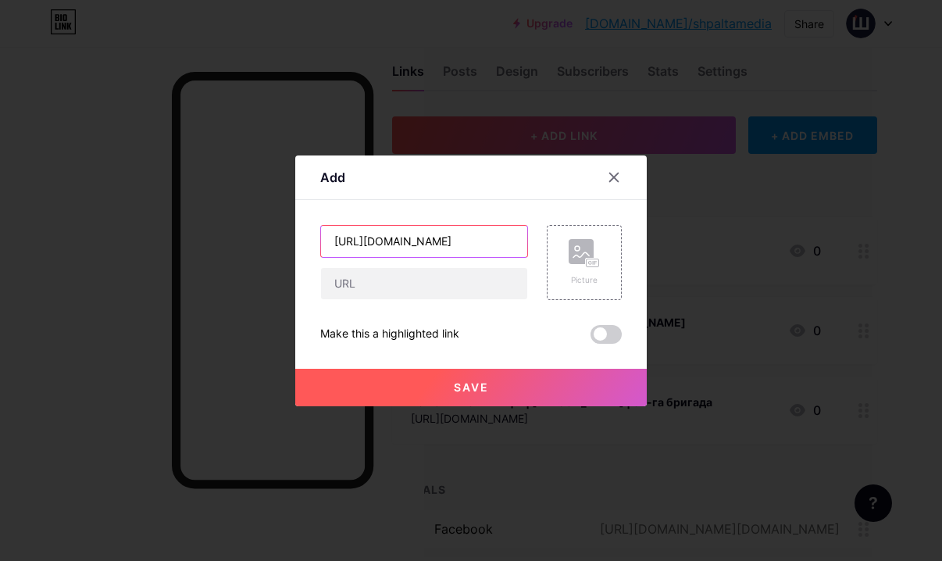
click at [472, 242] on input "https://shpalta.media/2025/08/04/spochatku-glyadach-zorovo-sprijmaye-artista-a-…" at bounding box center [424, 241] width 206 height 31
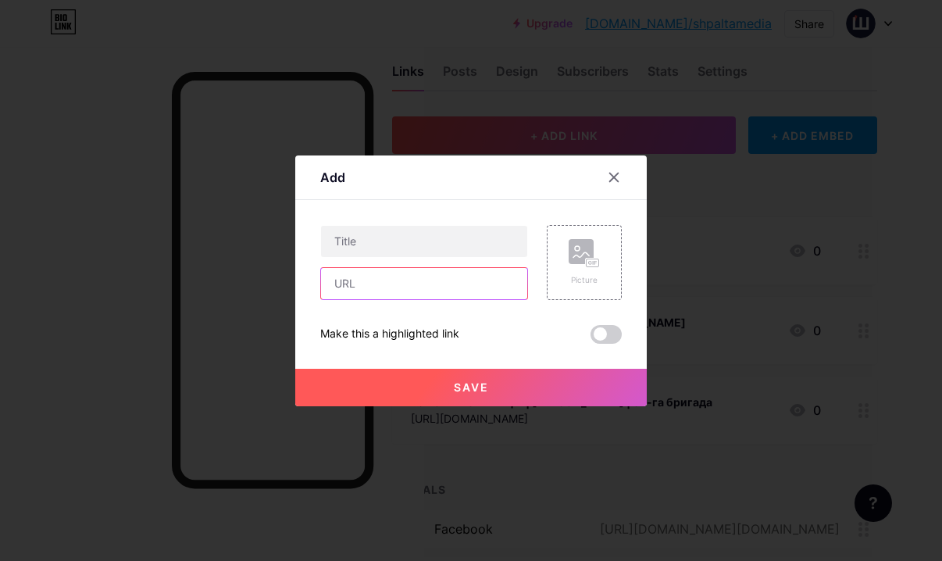
click at [454, 286] on input "text" at bounding box center [424, 283] width 206 height 31
paste input "https://shpalta.media/2025/08/04/spochatku-glyadach-zorovo-sprijmaye-artista-a-…"
type input "https://shpalta.media/2025/08/04/spochatku-glyadach-zorovo-sprijmaye-artista-a-…"
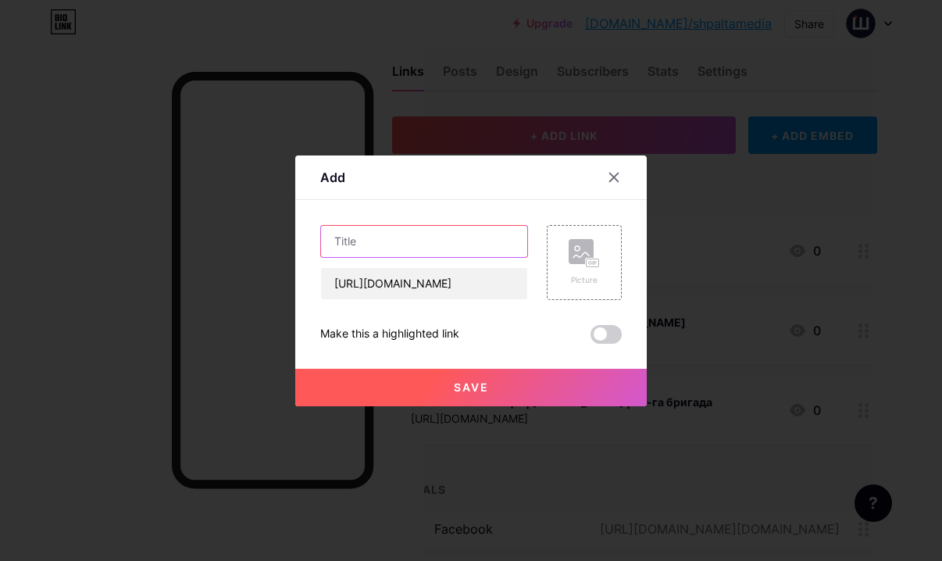
click at [441, 245] on input "text" at bounding box center [424, 241] width 206 height 31
paste input "спогади про буковинську модельєрку Аллу Дутковську"
click at [359, 233] on input "спогади про буковинську модельєрку Аллу Дутковську" at bounding box center [424, 241] width 206 height 31
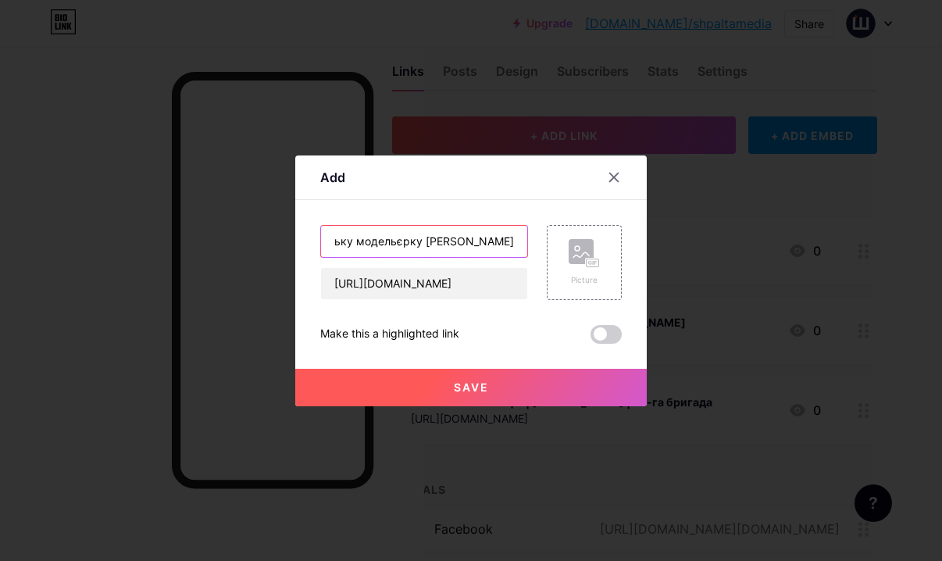
click at [355, 245] on input "спогади про буковинську модельєрку Аллу Дутковську" at bounding box center [424, 241] width 206 height 31
type input "Спогади про буковинську модельєрку Аллу Дутковську"
click at [530, 377] on button "Save" at bounding box center [470, 387] width 351 height 37
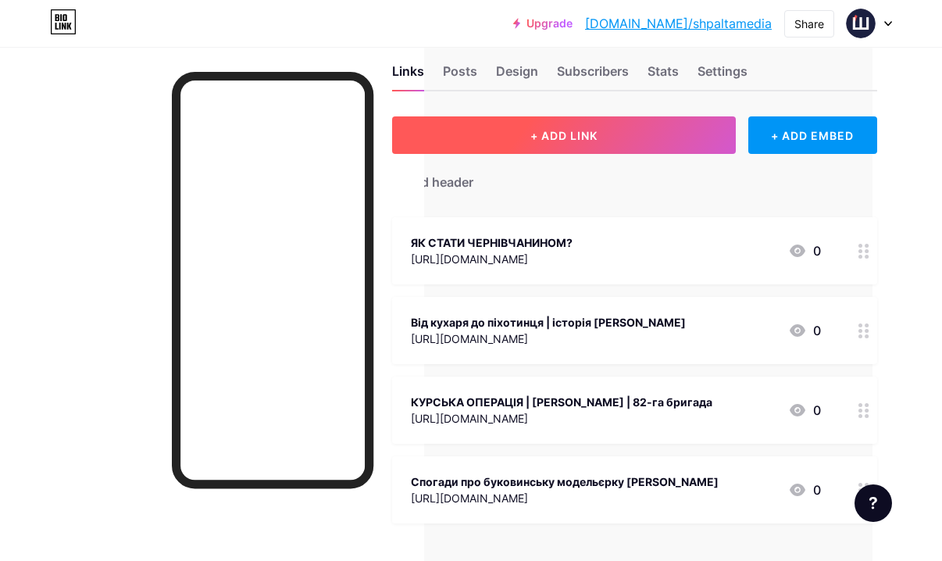
click at [531, 136] on span "+ ADD LINK" at bounding box center [563, 135] width 67 height 13
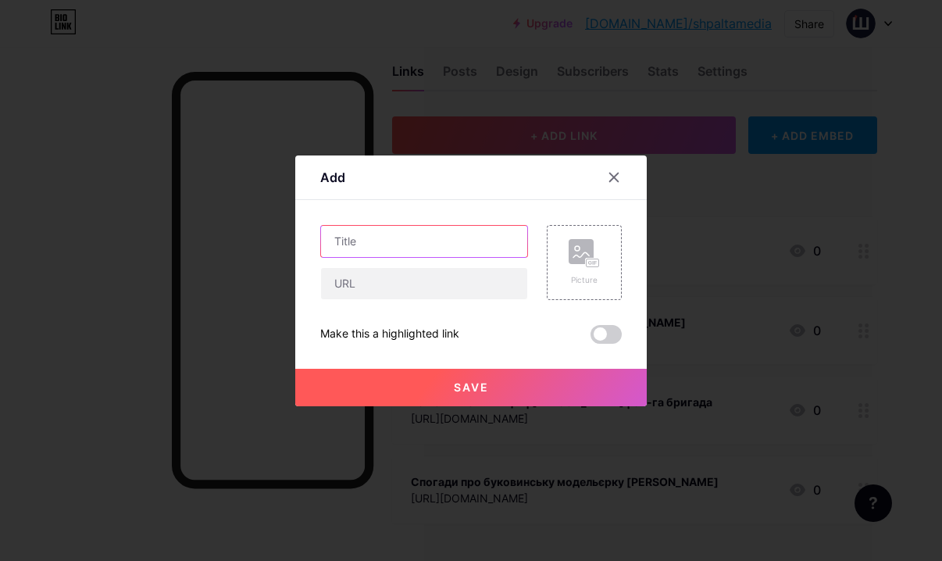
click at [399, 255] on input "text" at bounding box center [424, 241] width 206 height 31
paste input "що таке БЕБ і кому роздає підозри"
click at [338, 241] on input "що таке БЕБ і кому роздає підозри" at bounding box center [424, 241] width 206 height 31
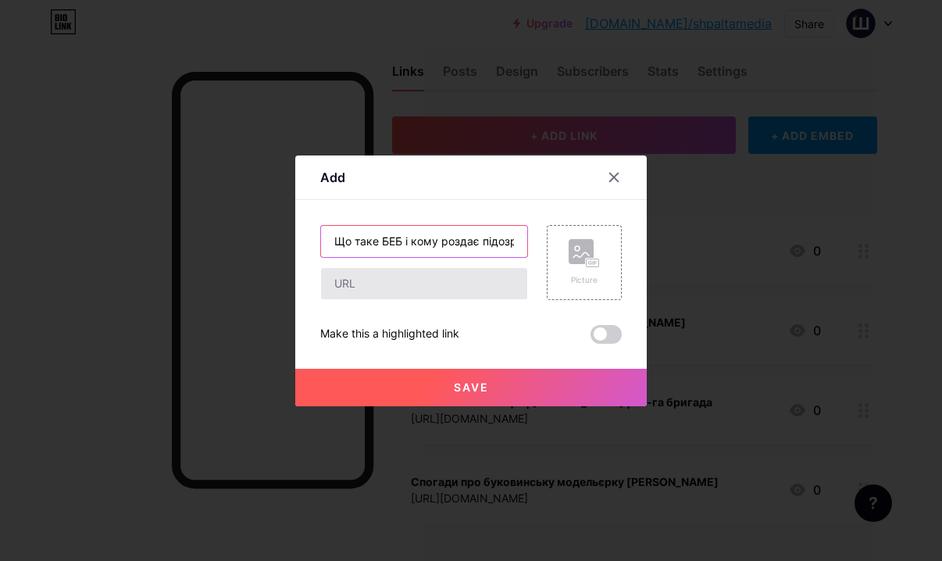
type input "Що таке БЕБ і кому роздає підозри"
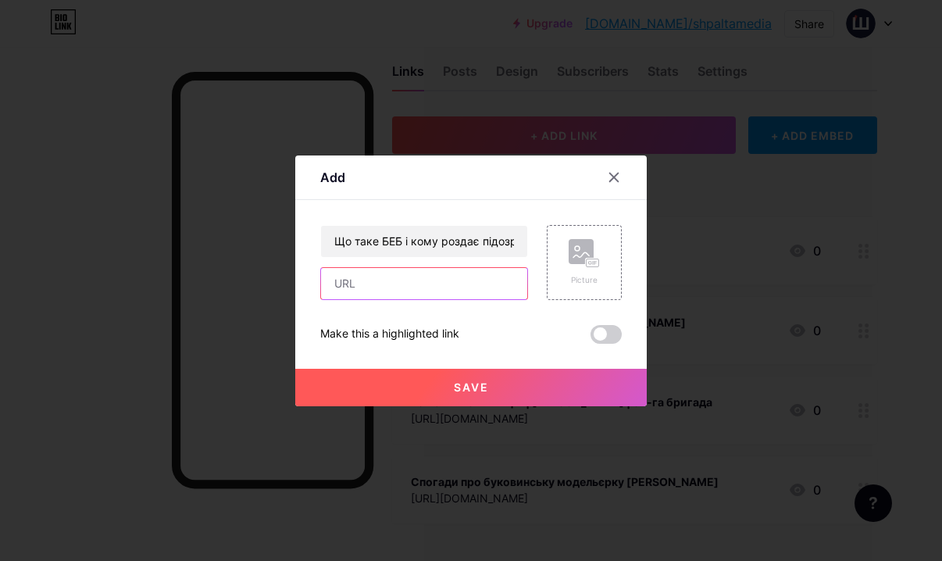
click at [385, 287] on input "text" at bounding box center [424, 283] width 206 height 31
paste input "https://shpalta.media/2025/09/29/tri-literi-yaki-naganyayut-strax-na-chinovniki…"
type input "https://shpalta.media/2025/09/29/tri-literi-yaki-naganyayut-strax-na-chinovniki…"
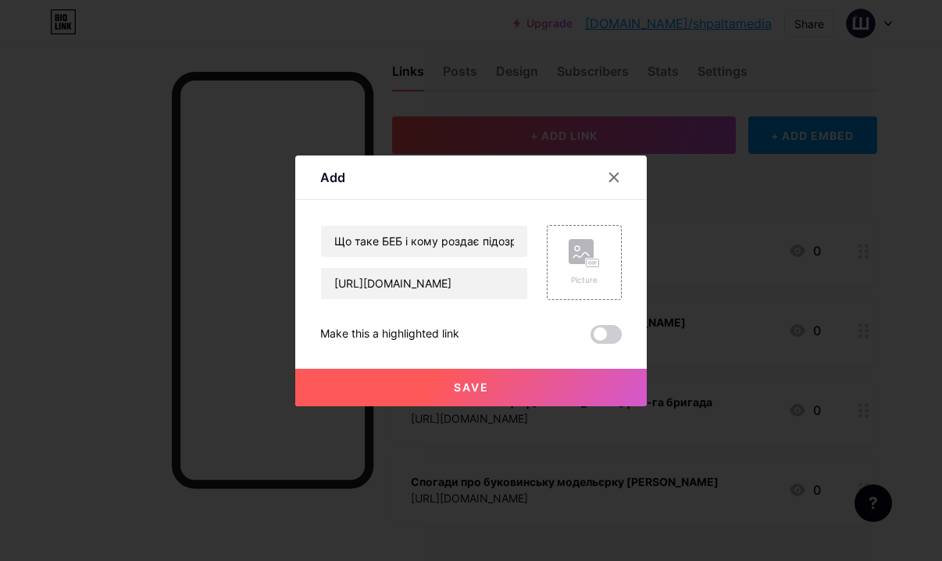
click at [456, 374] on button "Save" at bounding box center [470, 387] width 351 height 37
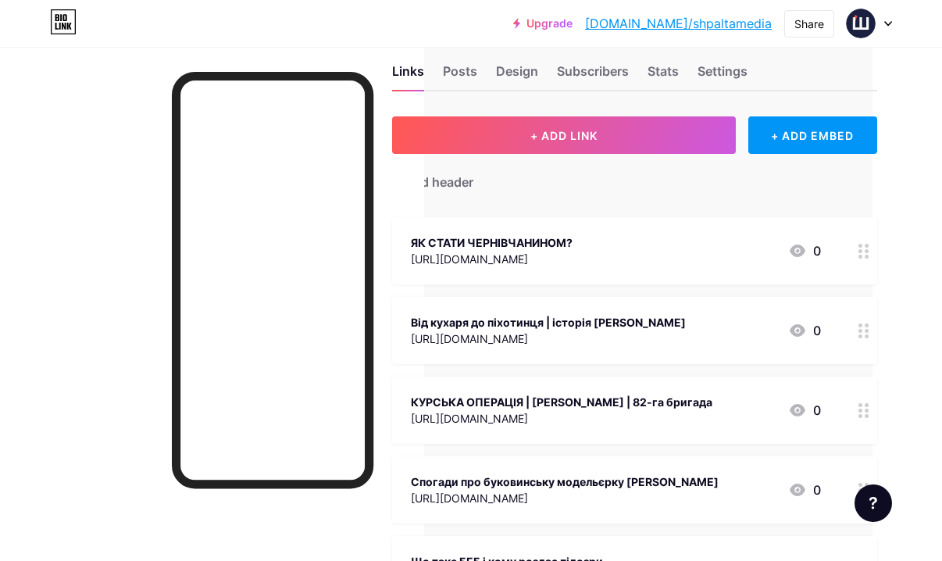
drag, startPoint x: 472, startPoint y: 487, endPoint x: 459, endPoint y: 450, distance: 39.8
click at [459, 450] on span "ЯК СТАТИ ЧЕРНІВЧАНИНОМ? https://www.youtube.com/watch?v=GzBHHBKajdI 0 Від кухар…" at bounding box center [634, 410] width 485 height 386
drag, startPoint x: 856, startPoint y: 479, endPoint x: 855, endPoint y: 458, distance: 21.1
click at [855, 458] on div "Links Posts Design Subscribers Stats Settings + ADD LINK + ADD EMBED + Add head…" at bounding box center [436, 495] width 1012 height 955
click at [860, 479] on div "Feature requests Help center Contact support" at bounding box center [867, 497] width 50 height 50
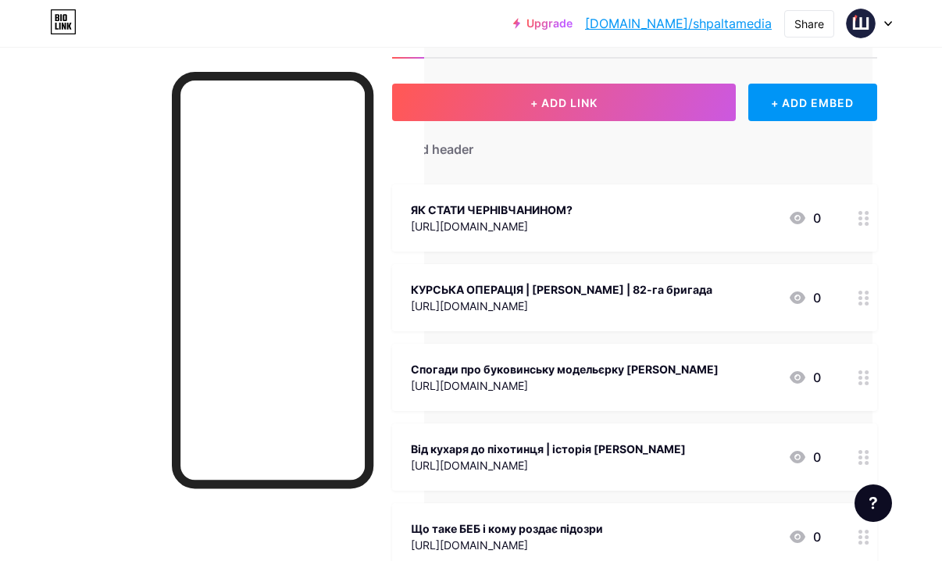
scroll to position [0, 70]
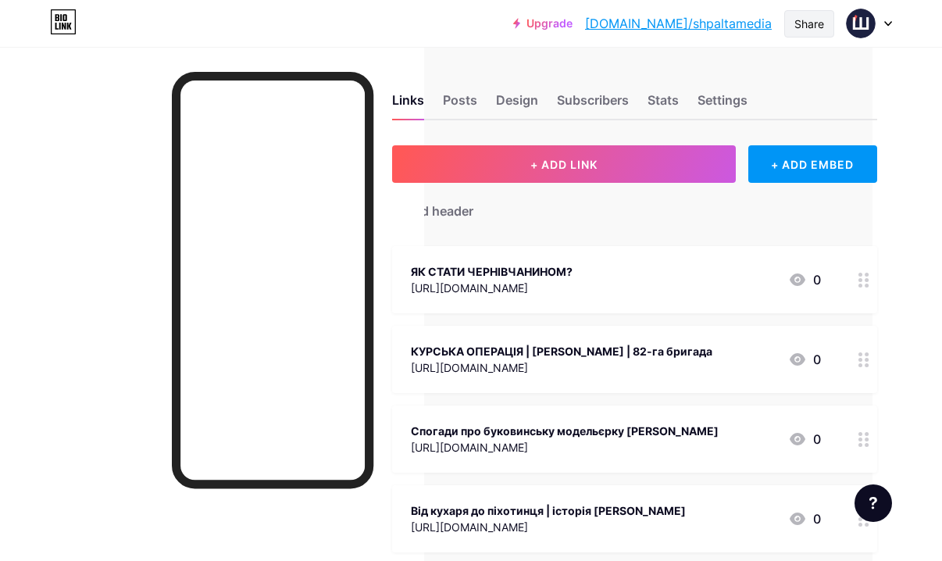
click at [799, 19] on div "Share" at bounding box center [809, 24] width 30 height 16
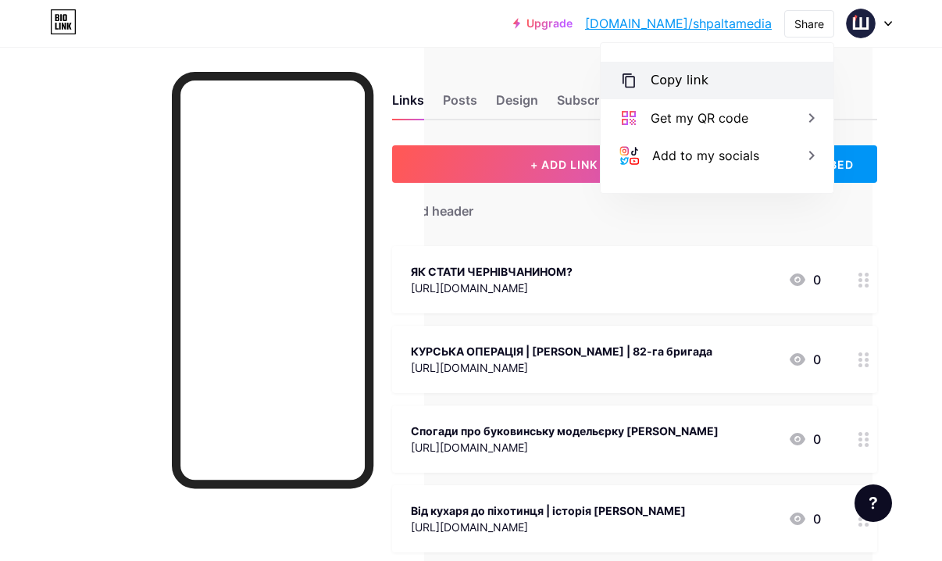
click at [705, 84] on div "Copy link" at bounding box center [717, 80] width 233 height 37
